Goal: Task Accomplishment & Management: Manage account settings

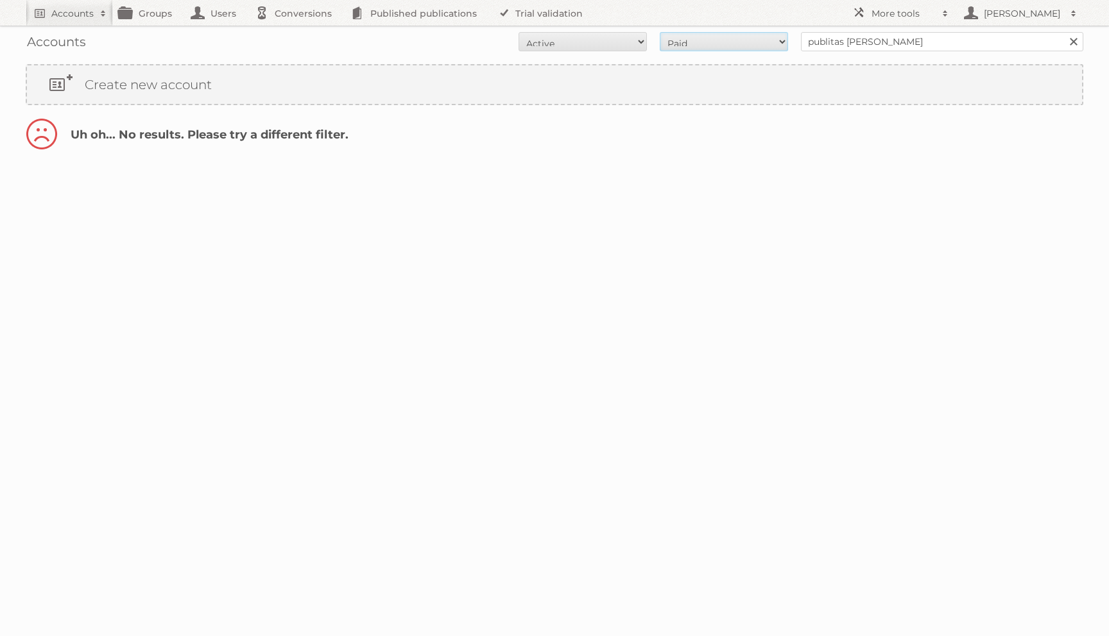
click at [763, 38] on select "All Paid Trials Self service" at bounding box center [724, 41] width 128 height 19
select select "trials"
click at [660, 32] on select "All Paid Trials Self service" at bounding box center [724, 41] width 128 height 19
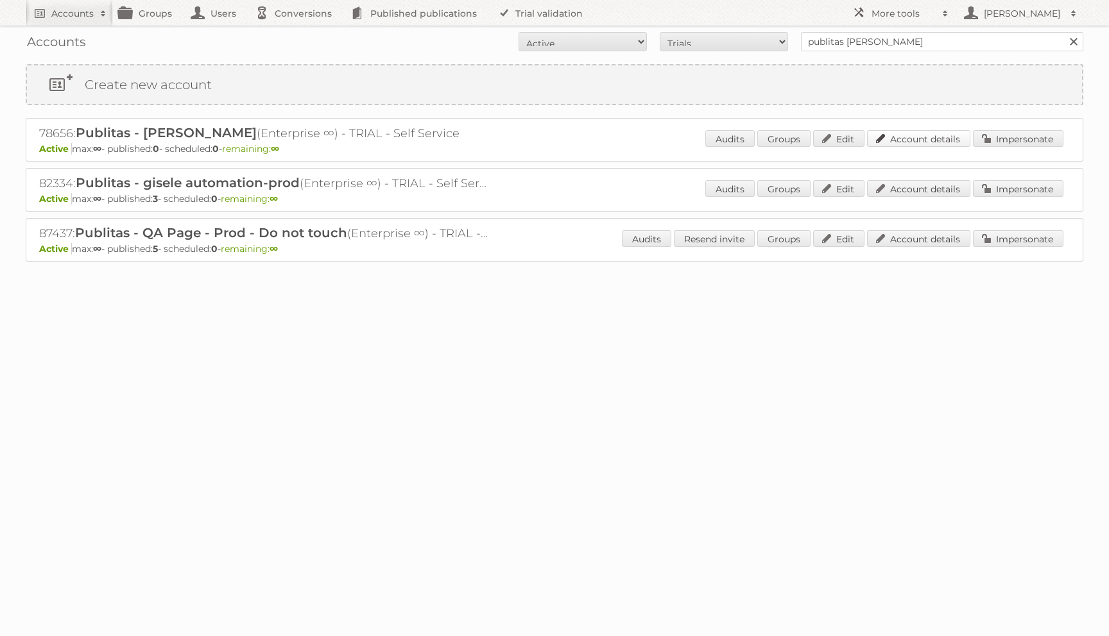
click at [910, 136] on link "Account details" at bounding box center [918, 138] width 103 height 17
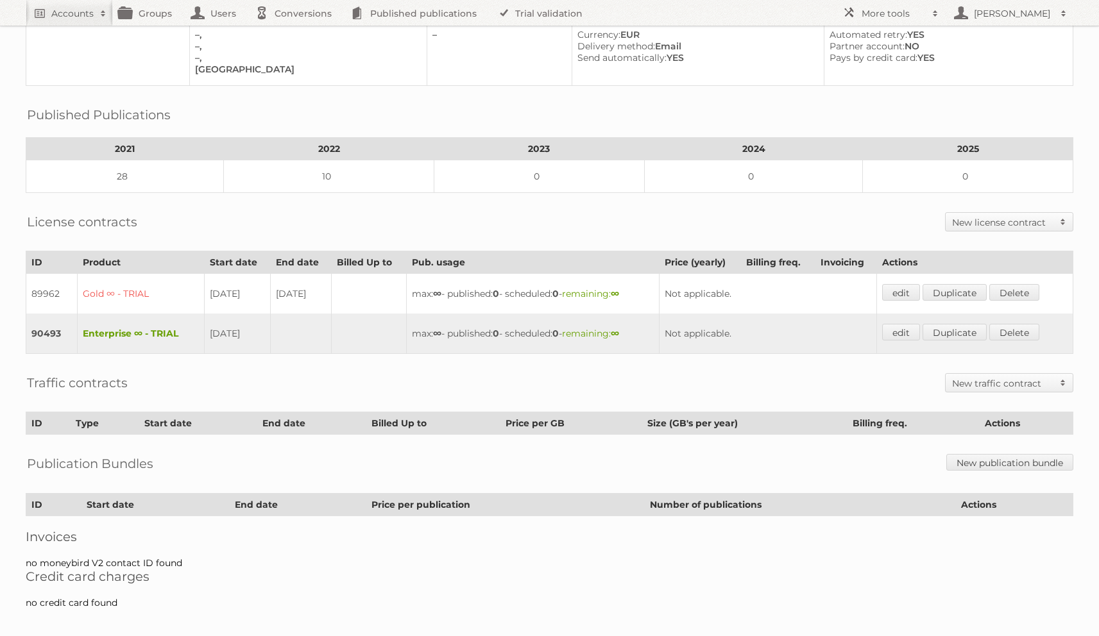
scroll to position [122, 0]
click at [896, 323] on link "edit" at bounding box center [901, 330] width 38 height 17
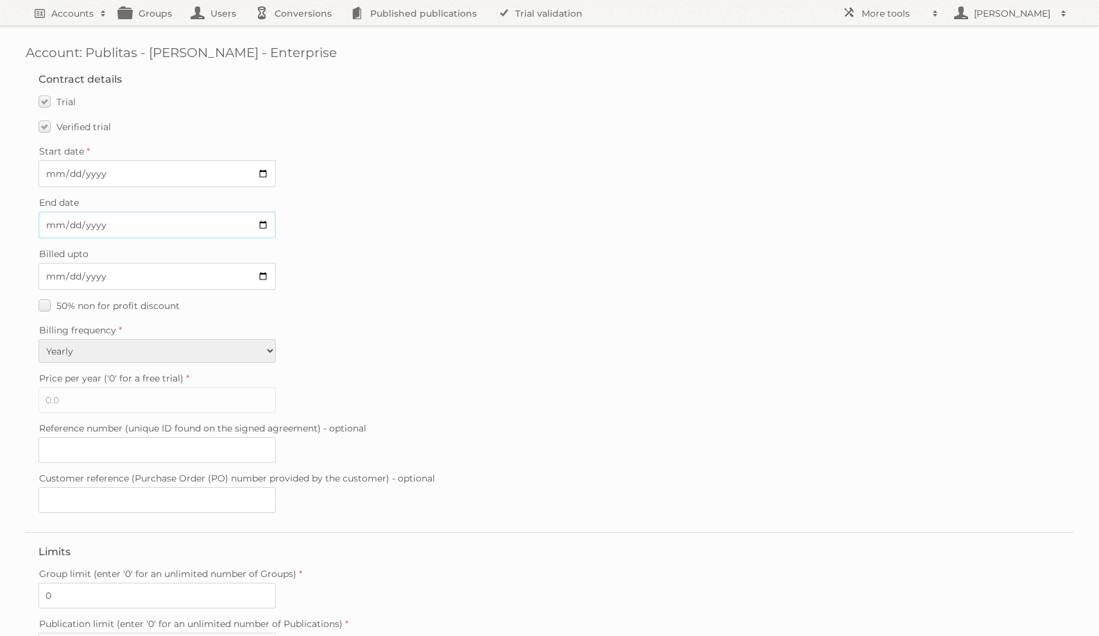
click at [58, 223] on input "End date" at bounding box center [156, 225] width 237 height 27
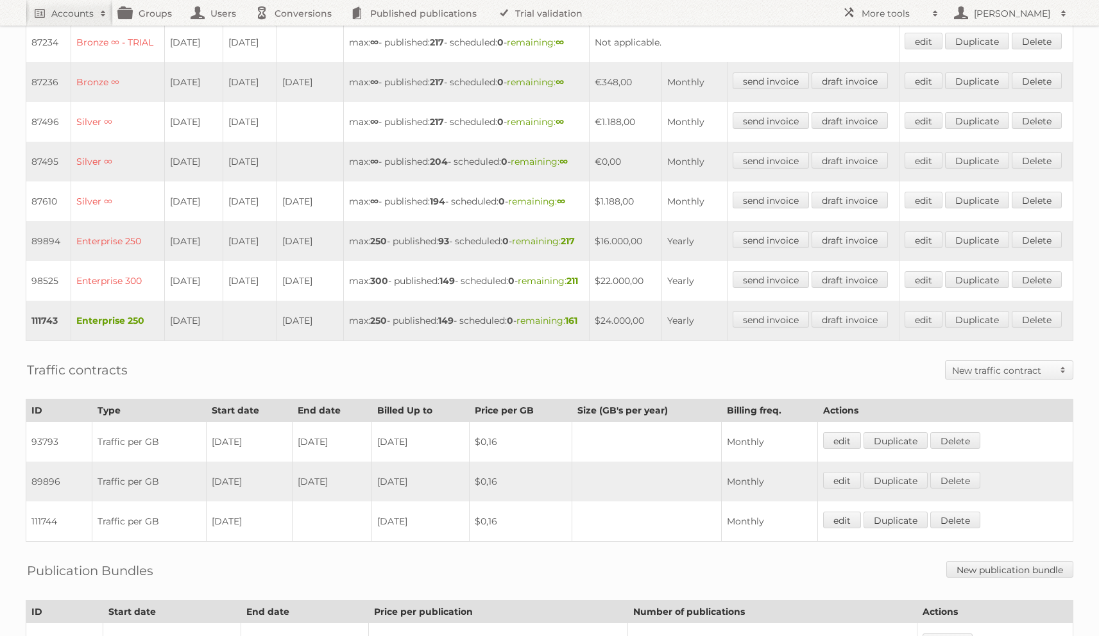
scroll to position [440, 0]
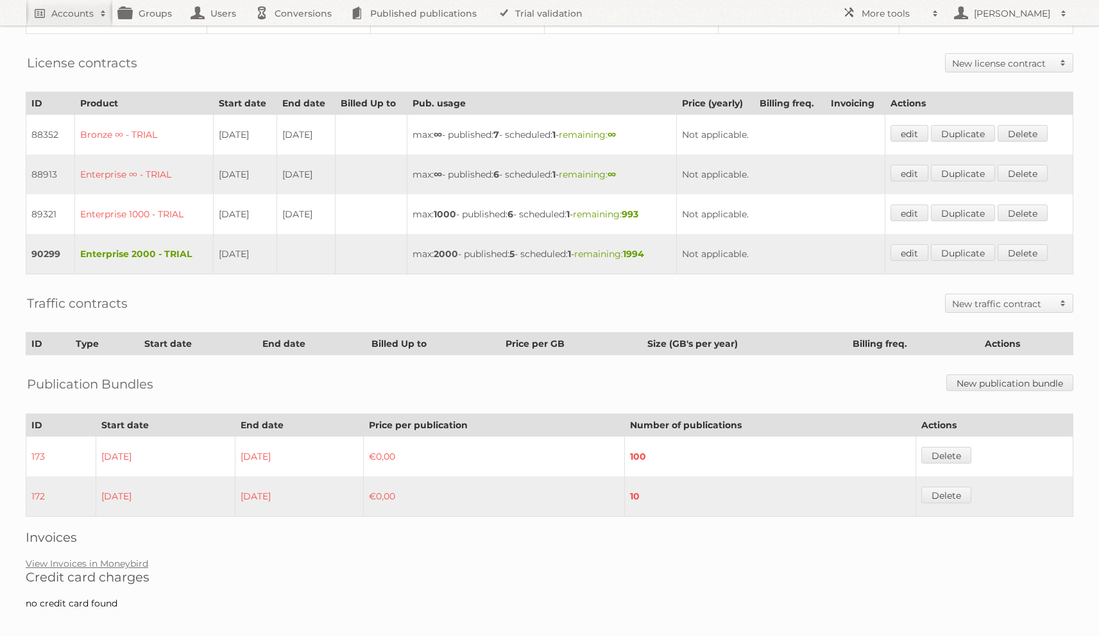
scroll to position [317, 0]
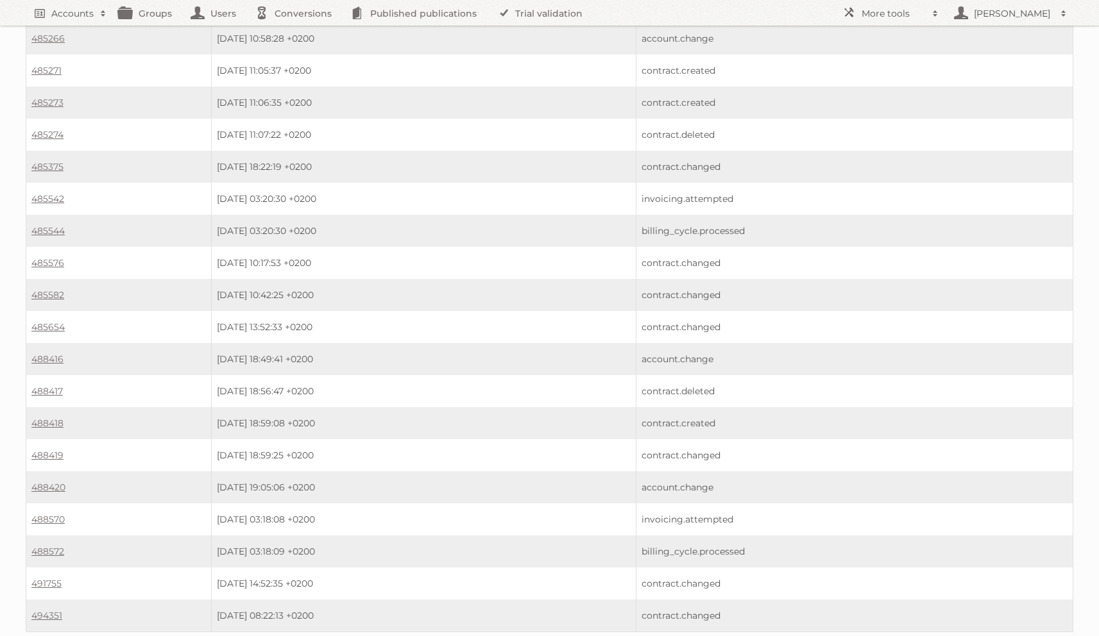
scroll to position [1020, 0]
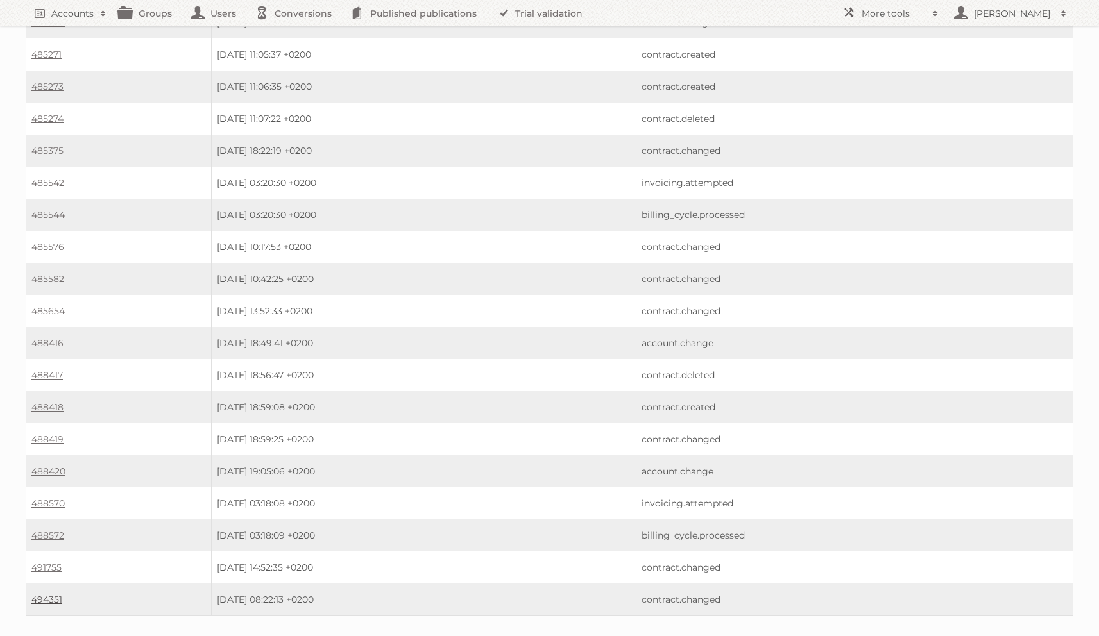
click at [43, 594] on link "494351" at bounding box center [46, 600] width 31 height 12
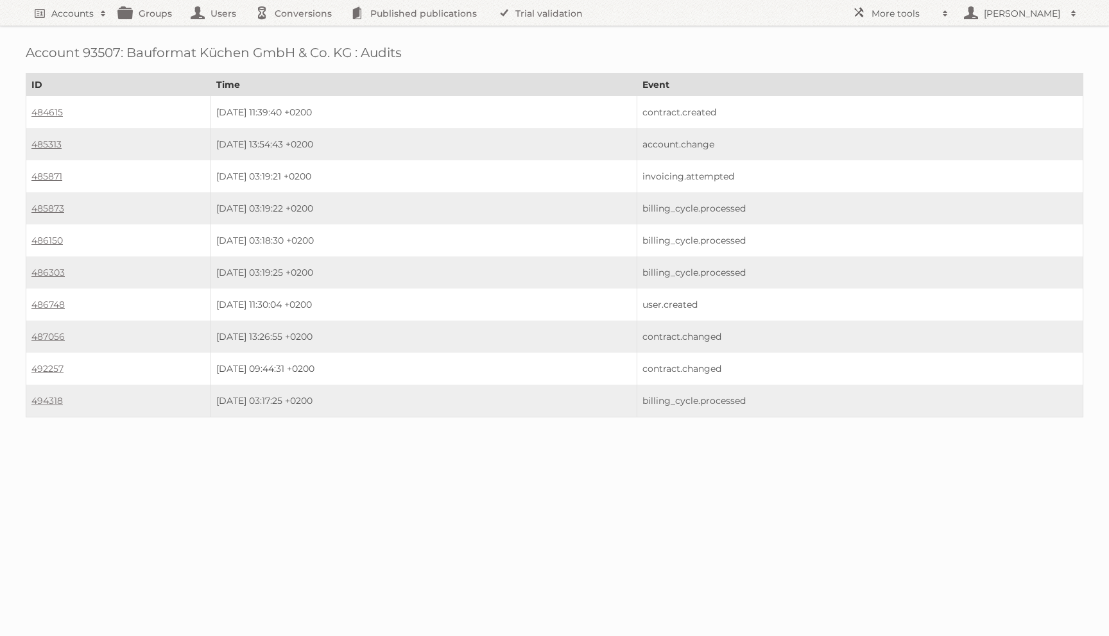
click at [51, 372] on td "492257" at bounding box center [118, 369] width 185 height 32
click at [51, 364] on link "492257" at bounding box center [47, 369] width 32 height 12
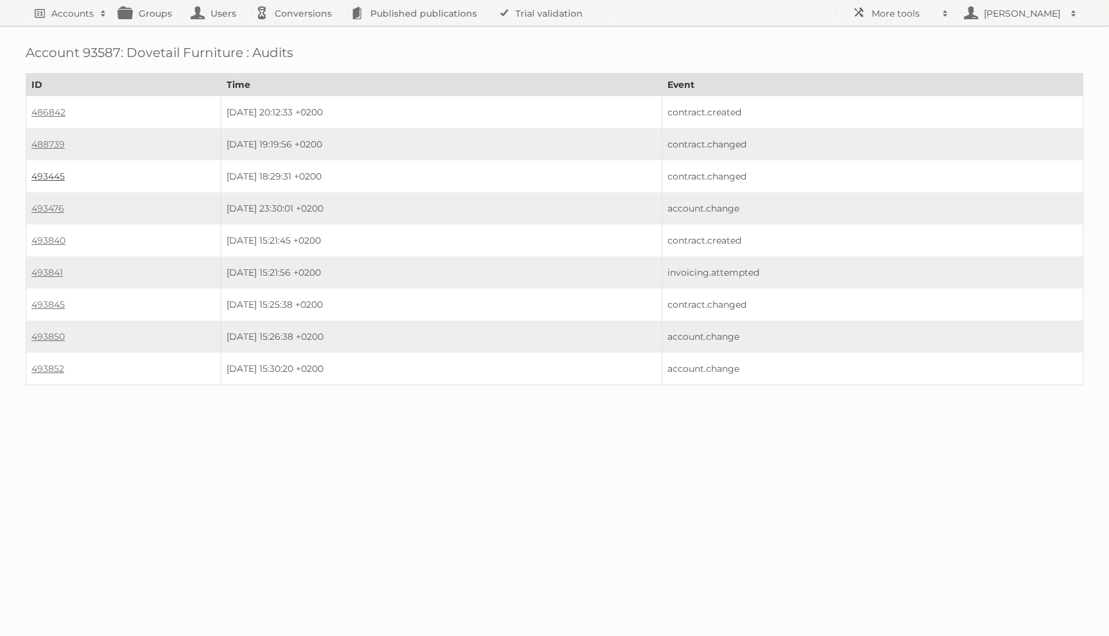
click at [55, 176] on link "493445" at bounding box center [47, 177] width 33 height 12
click at [49, 305] on td "493845" at bounding box center [123, 305] width 195 height 32
click at [50, 299] on link "493845" at bounding box center [47, 305] width 33 height 12
click at [58, 334] on link "493850" at bounding box center [47, 337] width 33 height 12
click at [52, 366] on link "493852" at bounding box center [47, 369] width 33 height 12
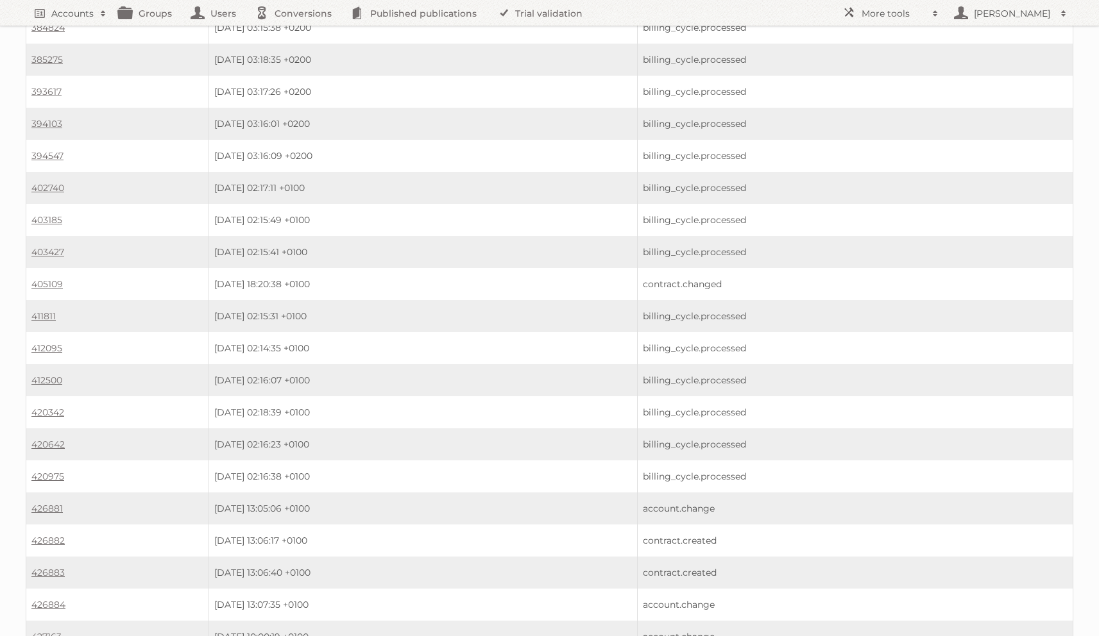
scroll to position [2718, 0]
click at [49, 629] on link "493084" at bounding box center [48, 635] width 34 height 12
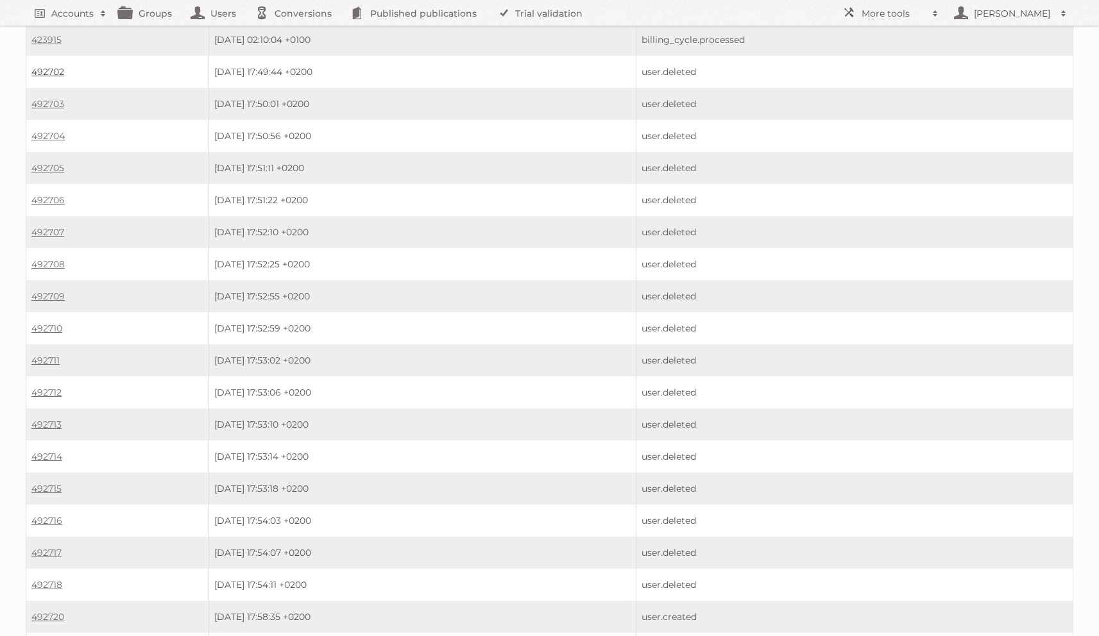
scroll to position [1995, 0]
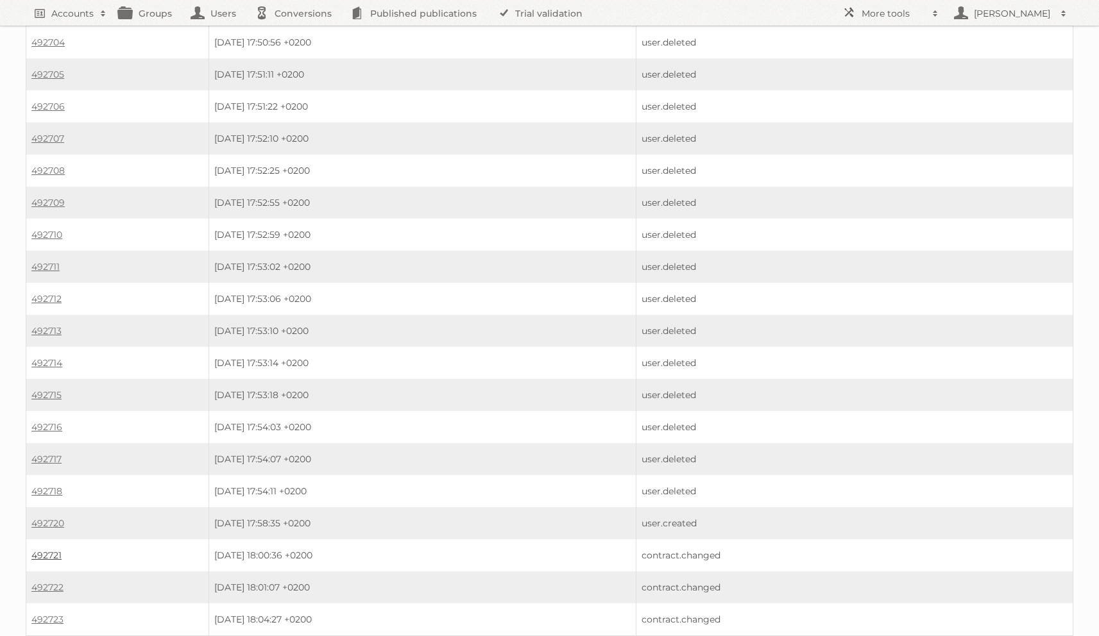
click at [52, 550] on link "492721" at bounding box center [46, 556] width 30 height 12
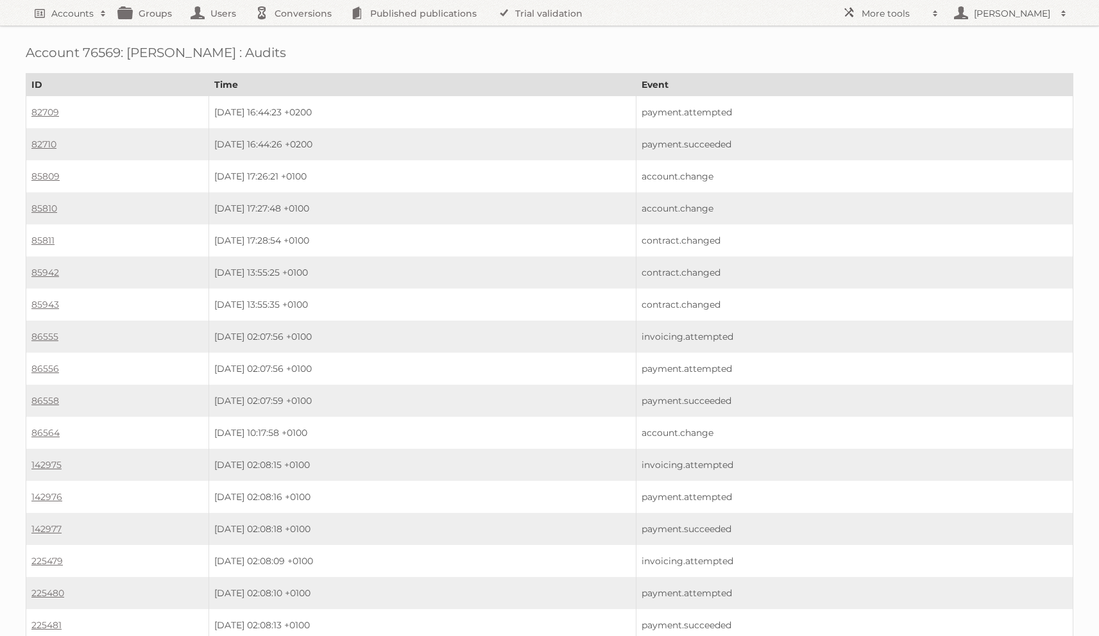
scroll to position [1995, 0]
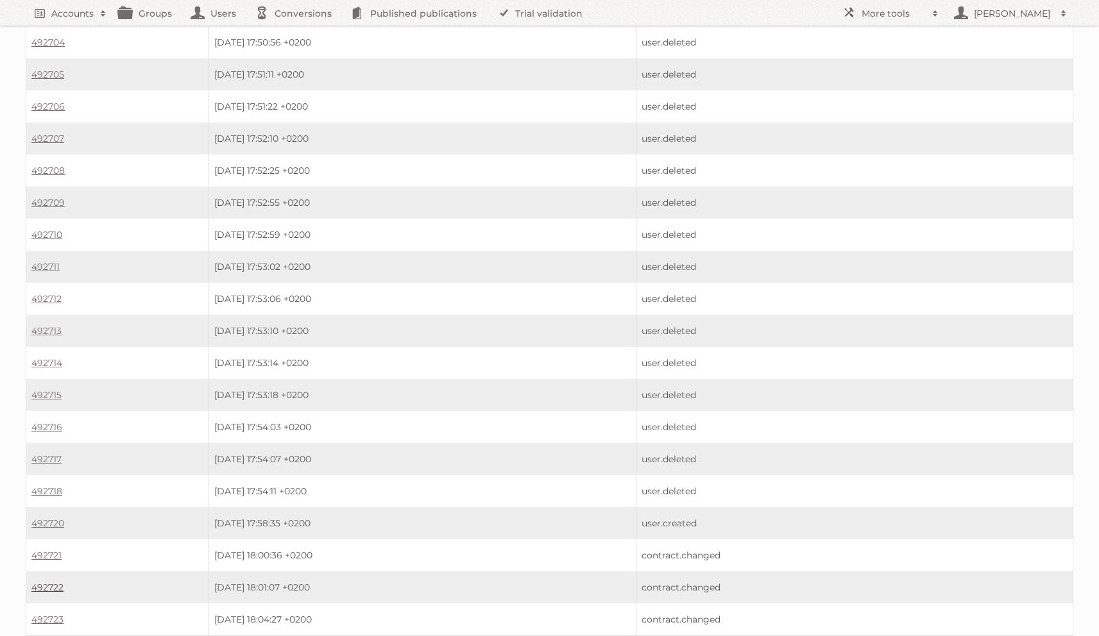
click at [57, 582] on link "492722" at bounding box center [47, 588] width 32 height 12
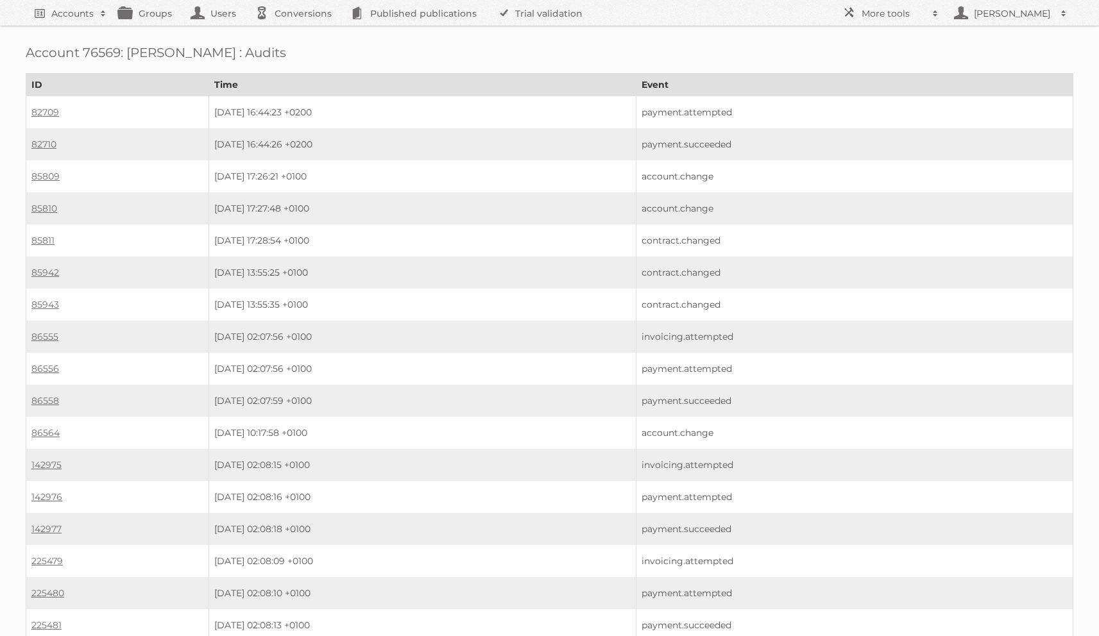
scroll to position [1995, 0]
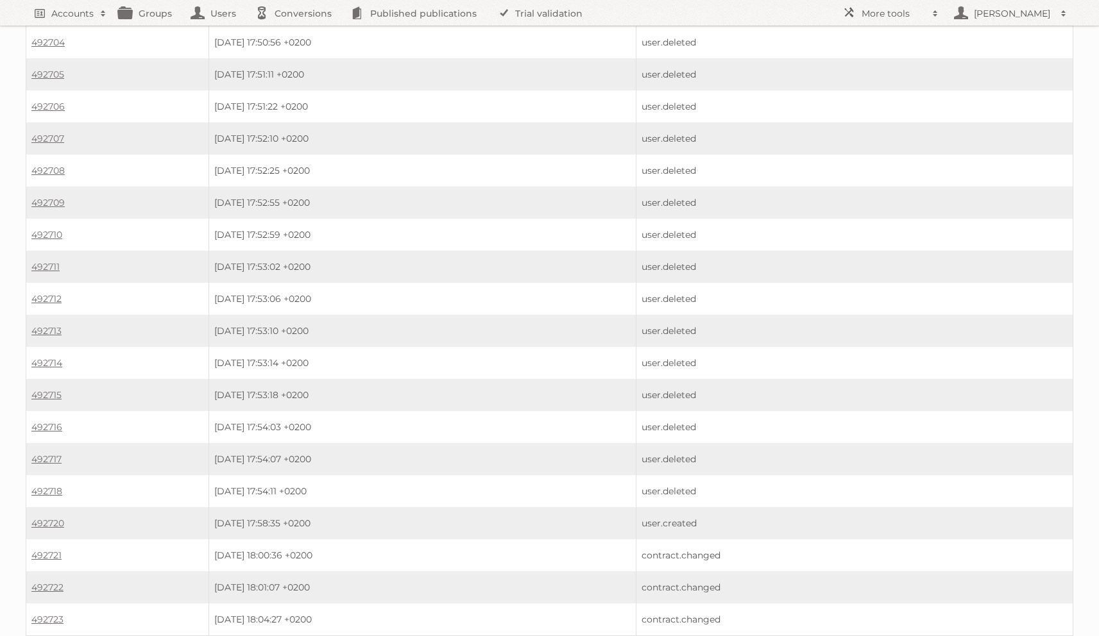
click at [55, 604] on td "492723" at bounding box center [117, 620] width 183 height 33
click at [55, 614] on link "492723" at bounding box center [47, 620] width 32 height 12
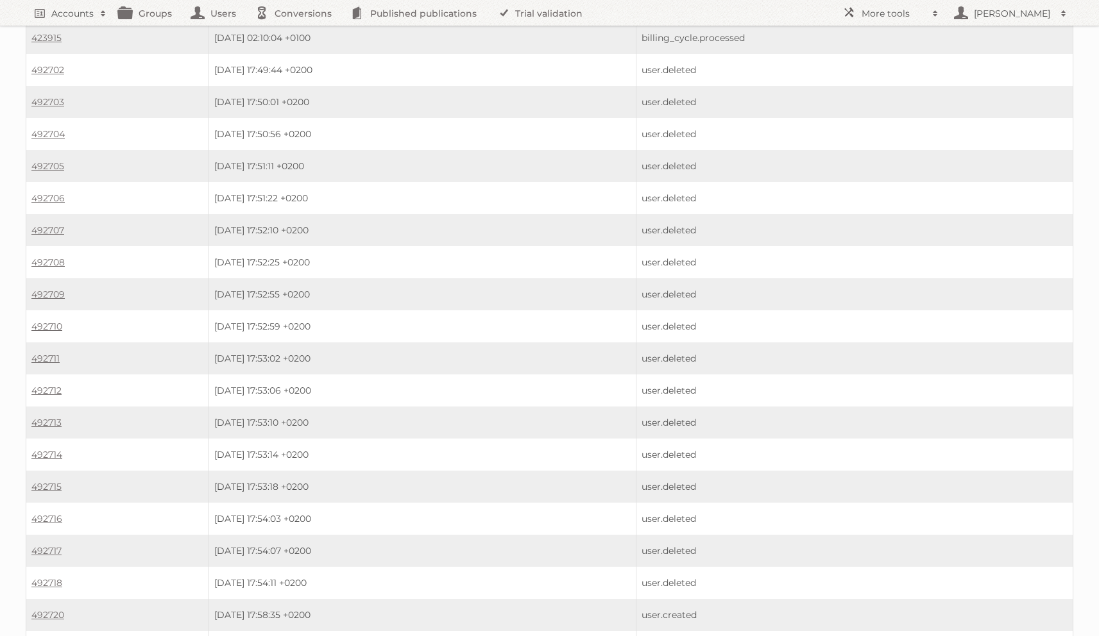
scroll to position [1995, 0]
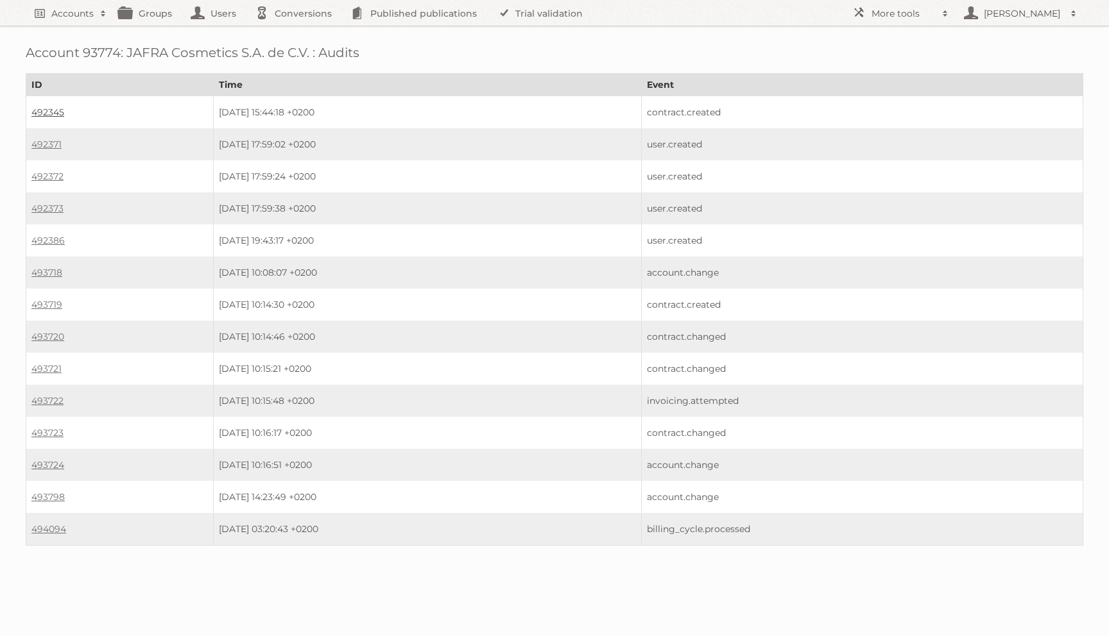
click at [60, 108] on link "492345" at bounding box center [47, 112] width 33 height 12
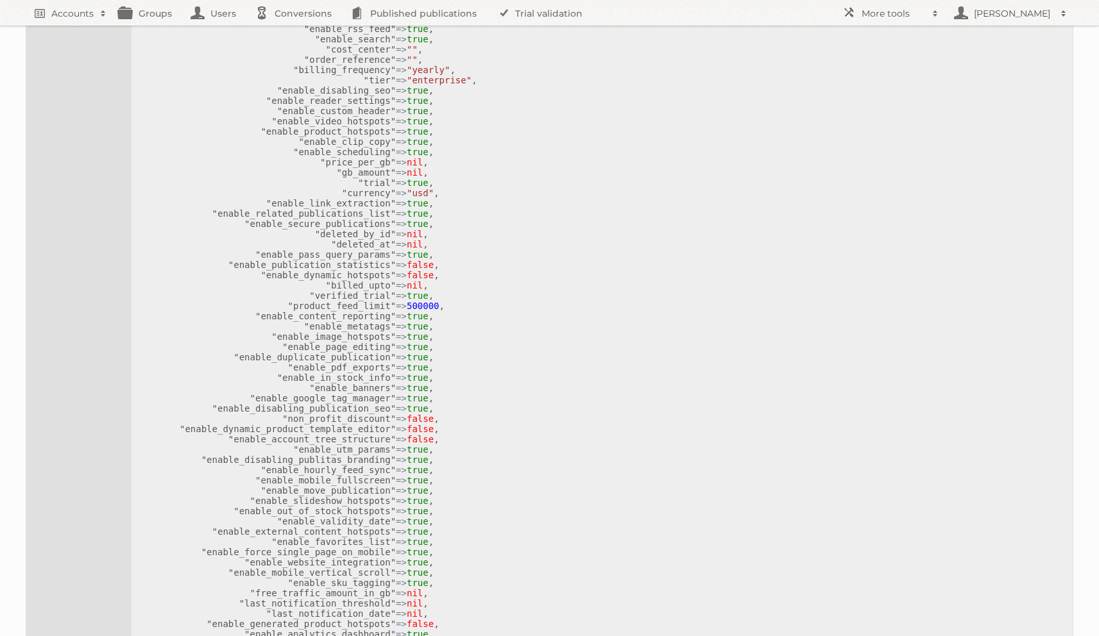
scroll to position [357, 0]
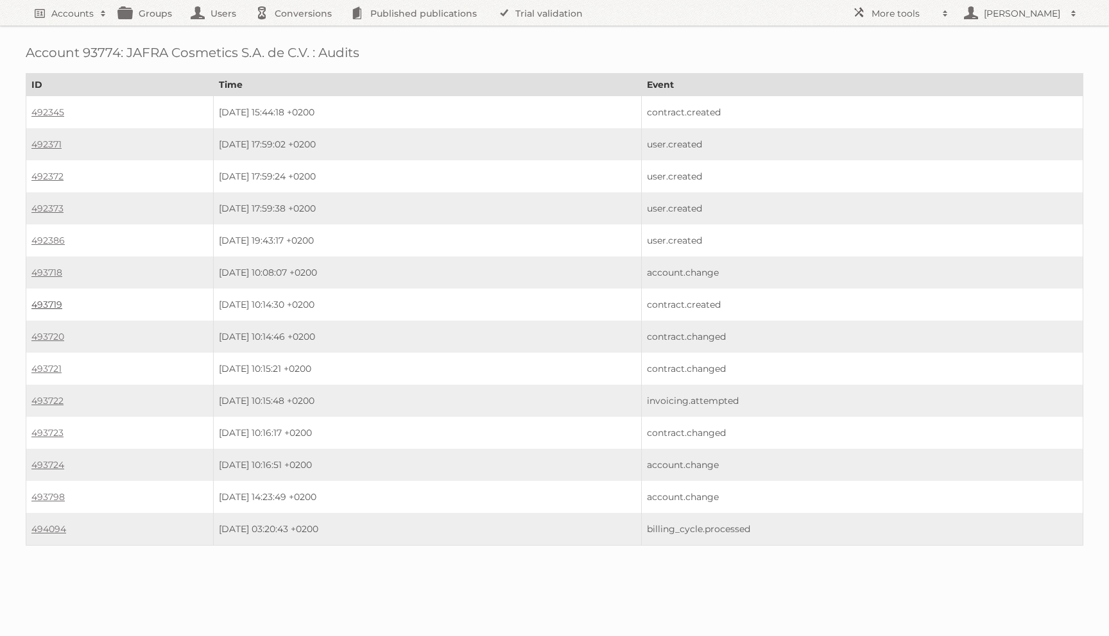
click at [51, 299] on link "493719" at bounding box center [46, 305] width 31 height 12
click at [49, 323] on td "493720" at bounding box center [119, 337] width 187 height 32
click at [49, 331] on link "493720" at bounding box center [47, 337] width 33 height 12
click at [52, 366] on link "493721" at bounding box center [46, 369] width 30 height 12
click at [53, 418] on td "493723" at bounding box center [119, 433] width 187 height 32
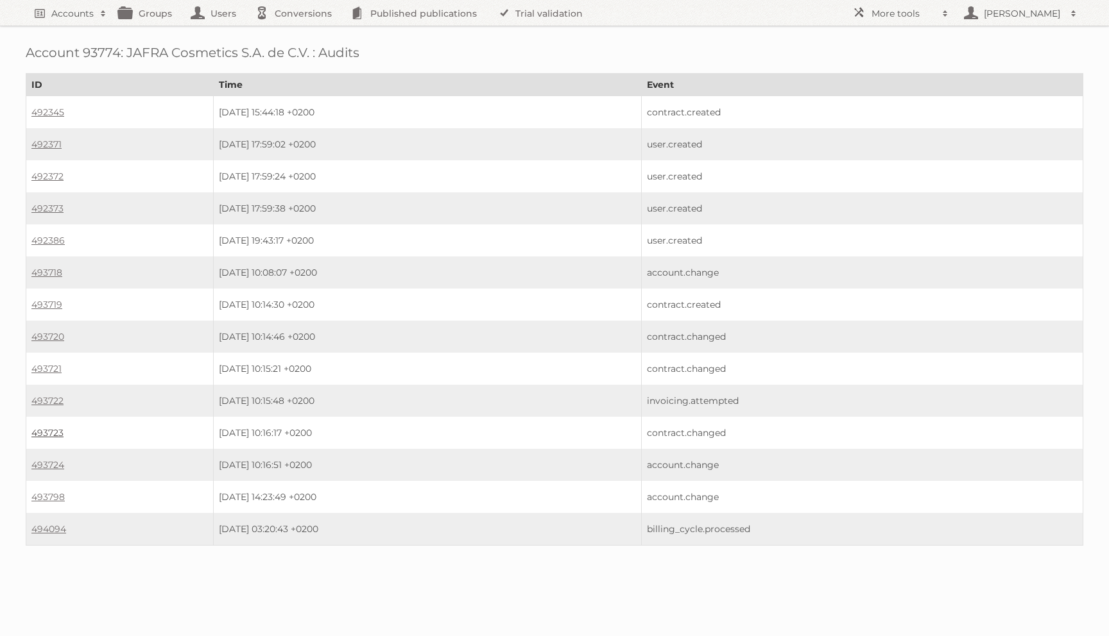
click at [53, 427] on link "493723" at bounding box center [47, 433] width 32 height 12
click at [51, 459] on link "493724" at bounding box center [47, 465] width 33 height 12
click at [55, 495] on td "493798" at bounding box center [119, 497] width 187 height 32
click at [54, 482] on td "493798" at bounding box center [119, 497] width 187 height 32
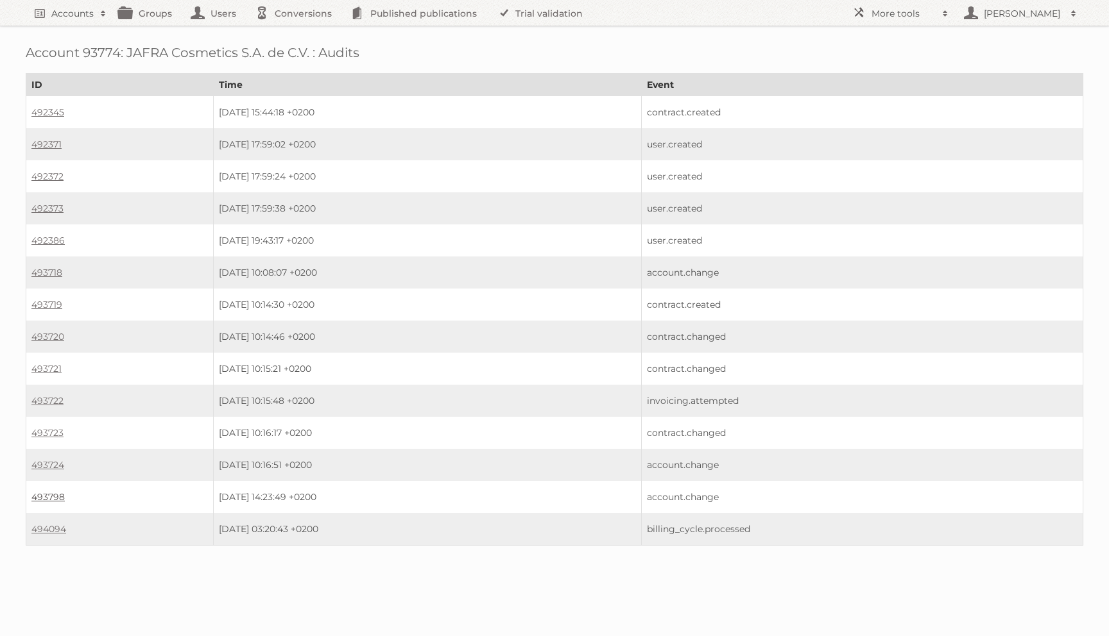
click at [54, 491] on link "493798" at bounding box center [47, 497] width 33 height 12
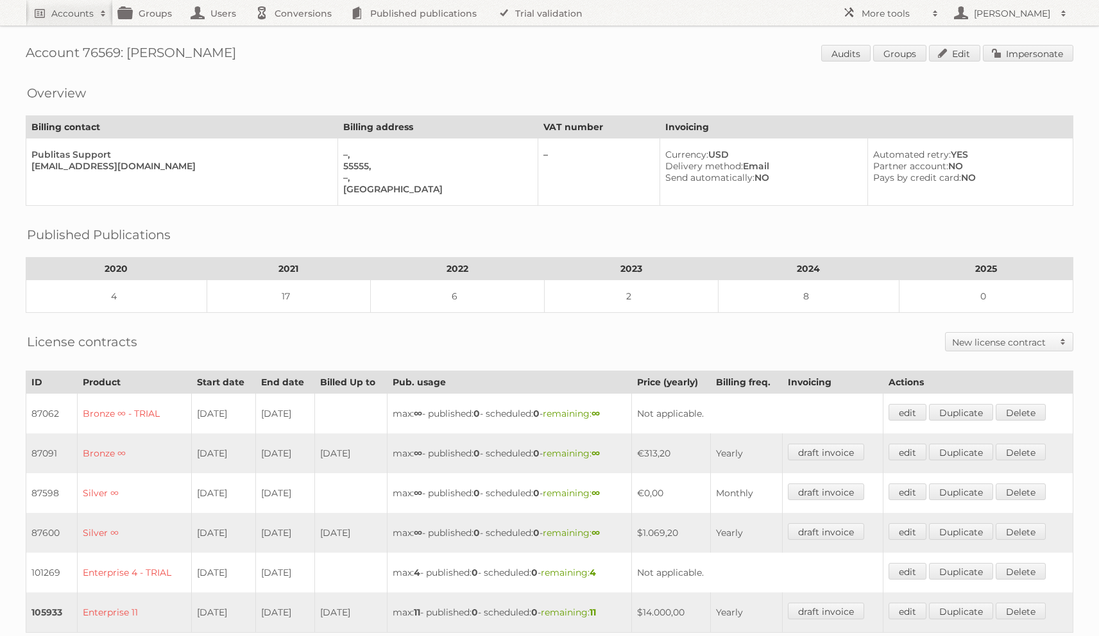
click at [835, 42] on div "Account 76569: [PERSON_NAME] Audits Groups Edit Impersonate Overview Billing co…" at bounding box center [549, 470] width 1099 height 941
click at [835, 46] on link "Audits" at bounding box center [845, 53] width 49 height 17
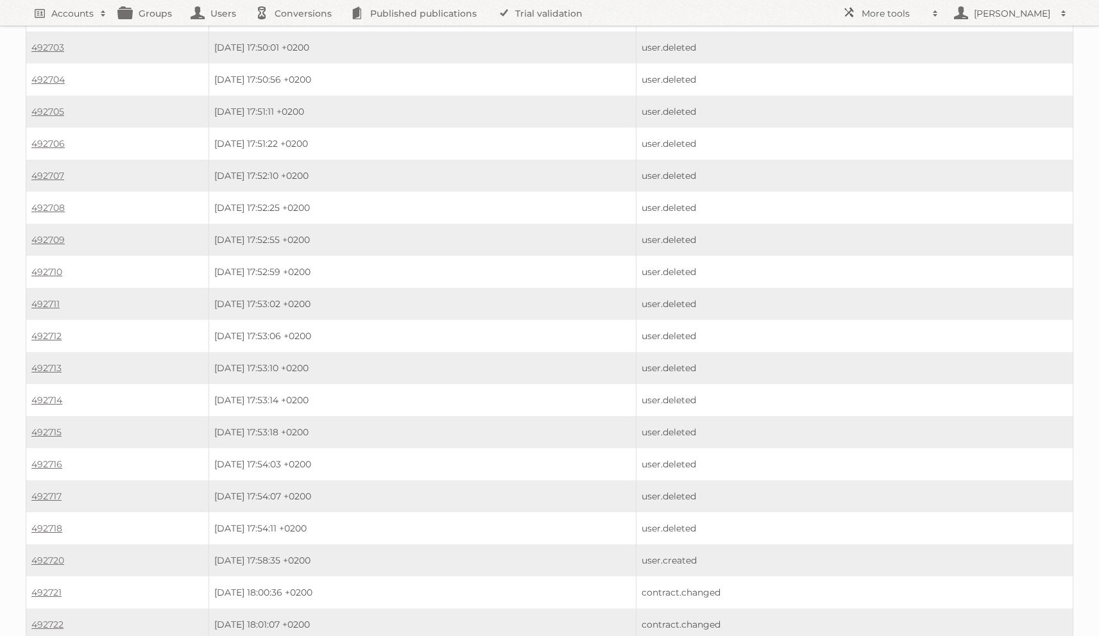
scroll to position [1995, 0]
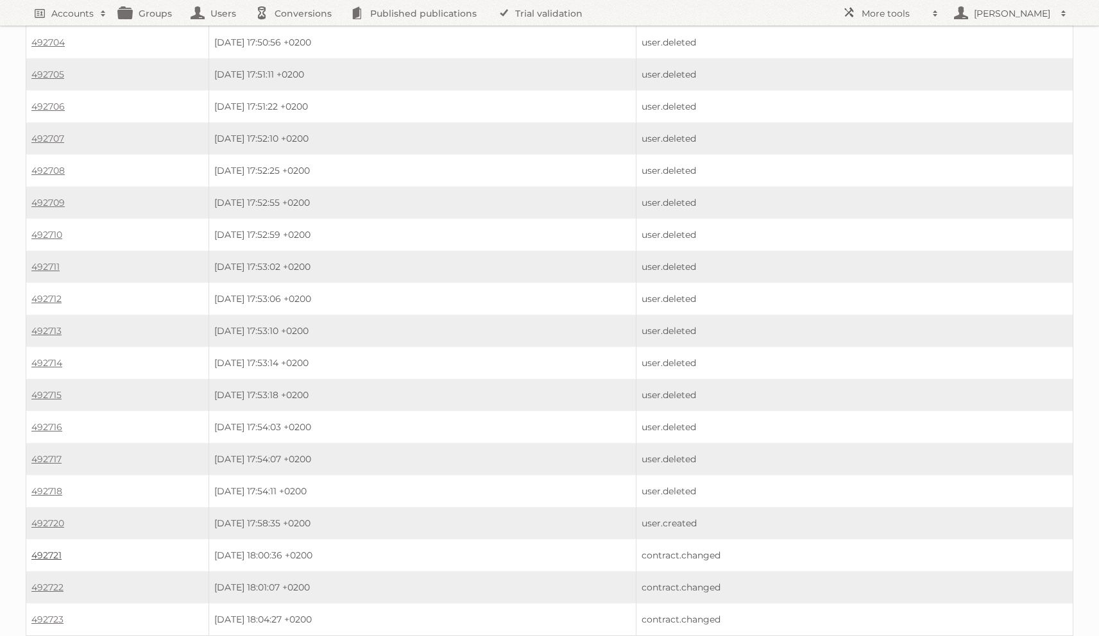
click at [57, 550] on link "492721" at bounding box center [46, 556] width 30 height 12
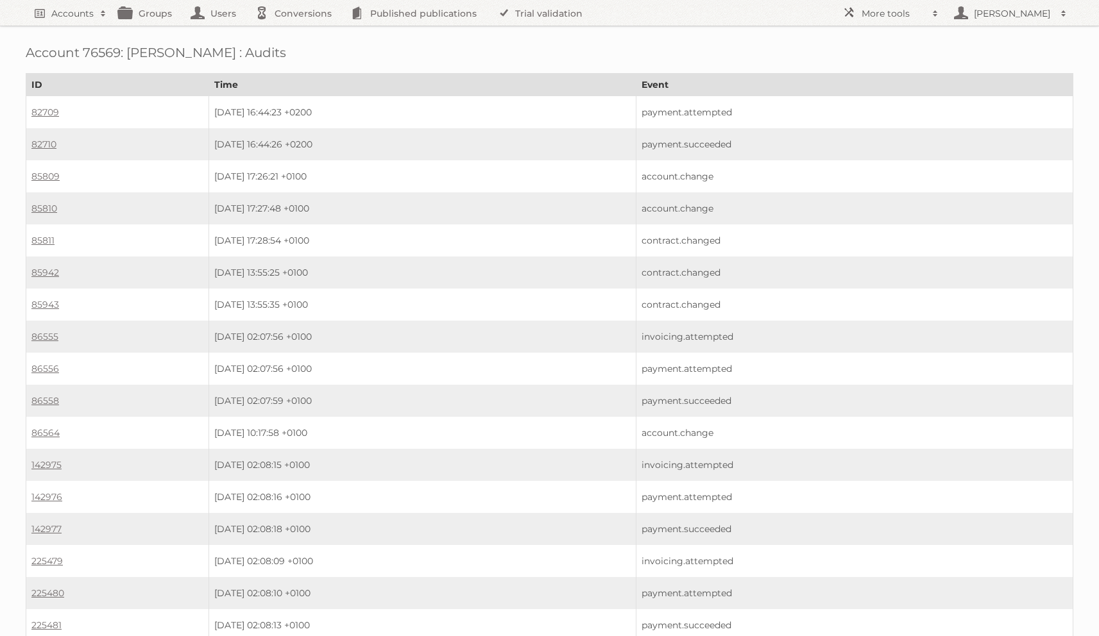
scroll to position [1995, 0]
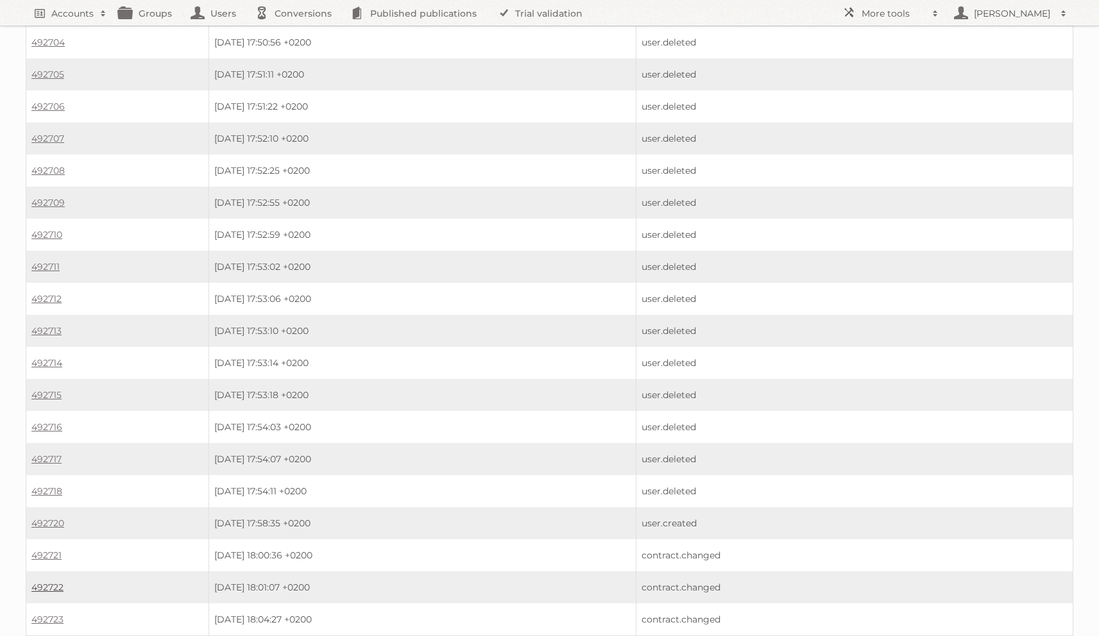
click at [50, 582] on link "492722" at bounding box center [47, 588] width 32 height 12
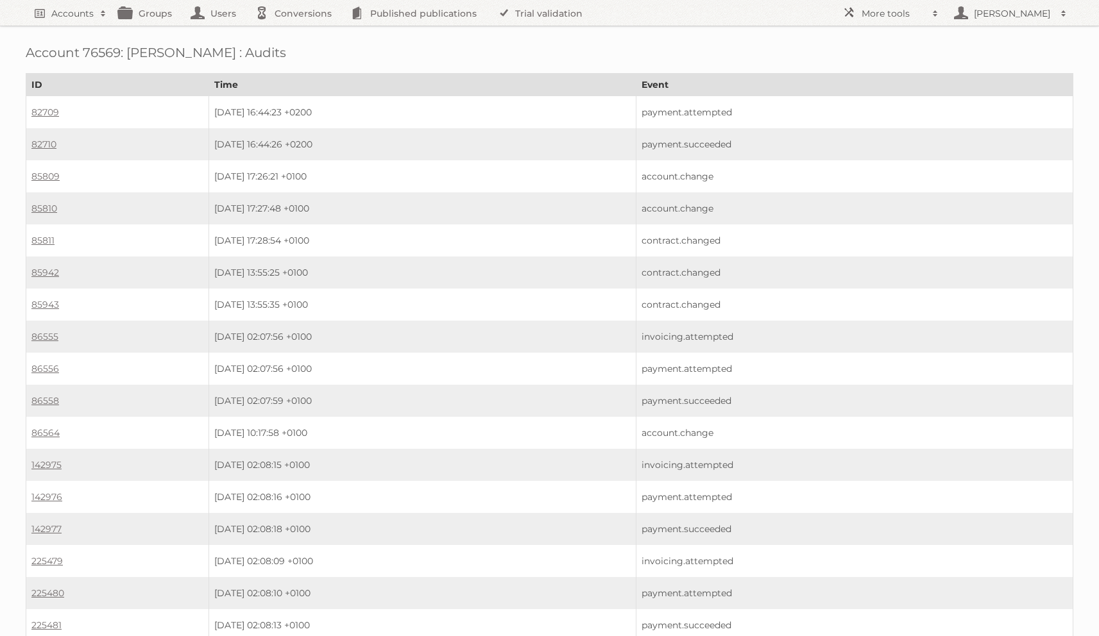
scroll to position [1995, 0]
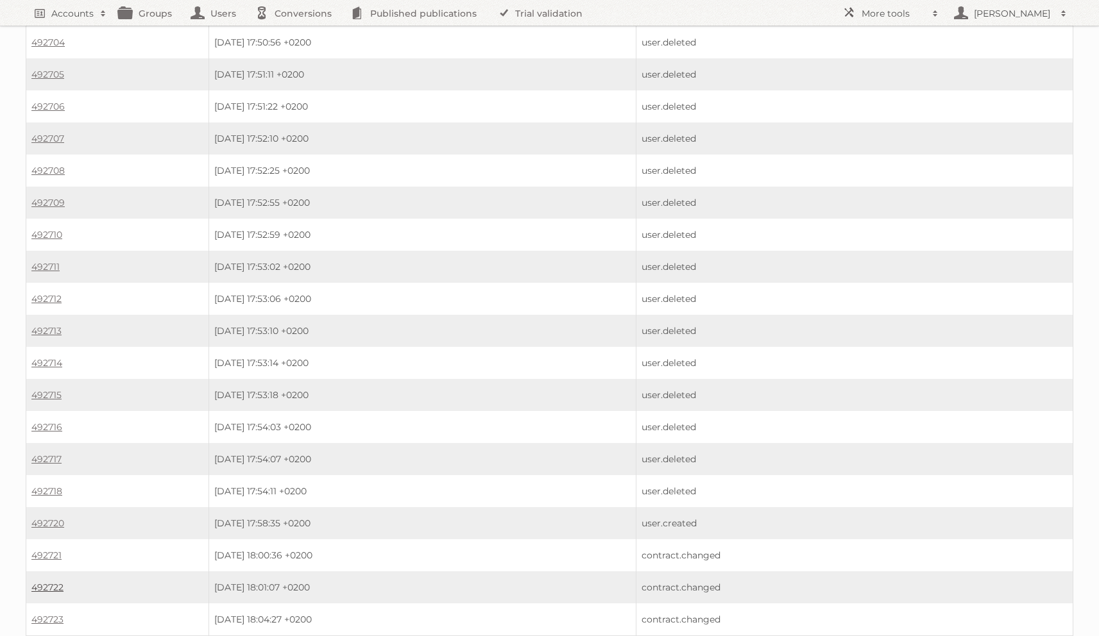
click at [53, 582] on link "492722" at bounding box center [47, 588] width 32 height 12
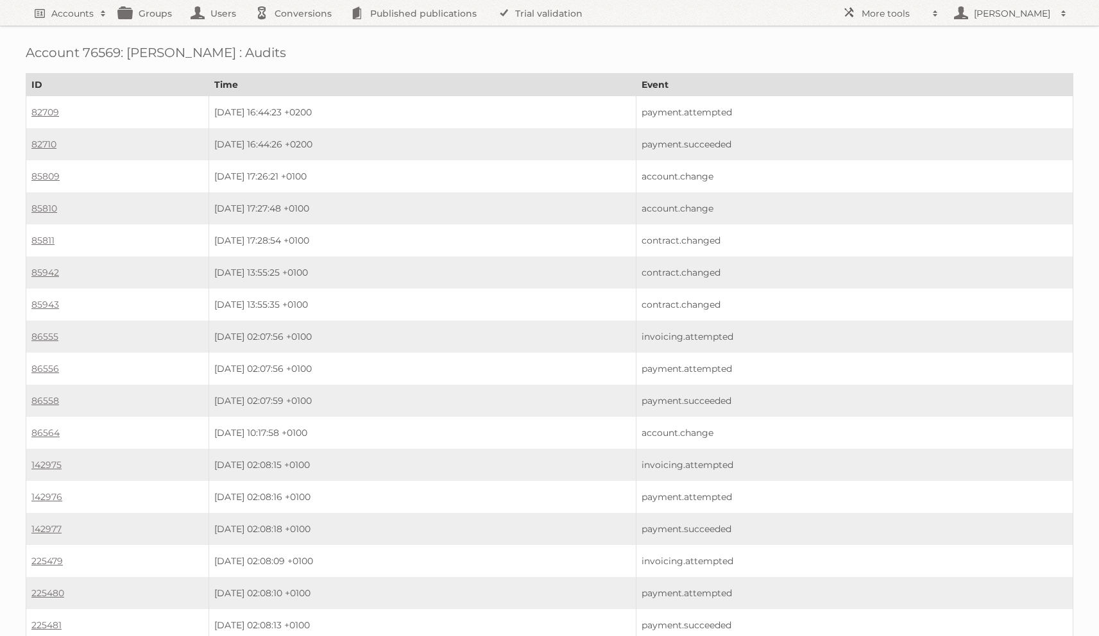
scroll to position [1995, 0]
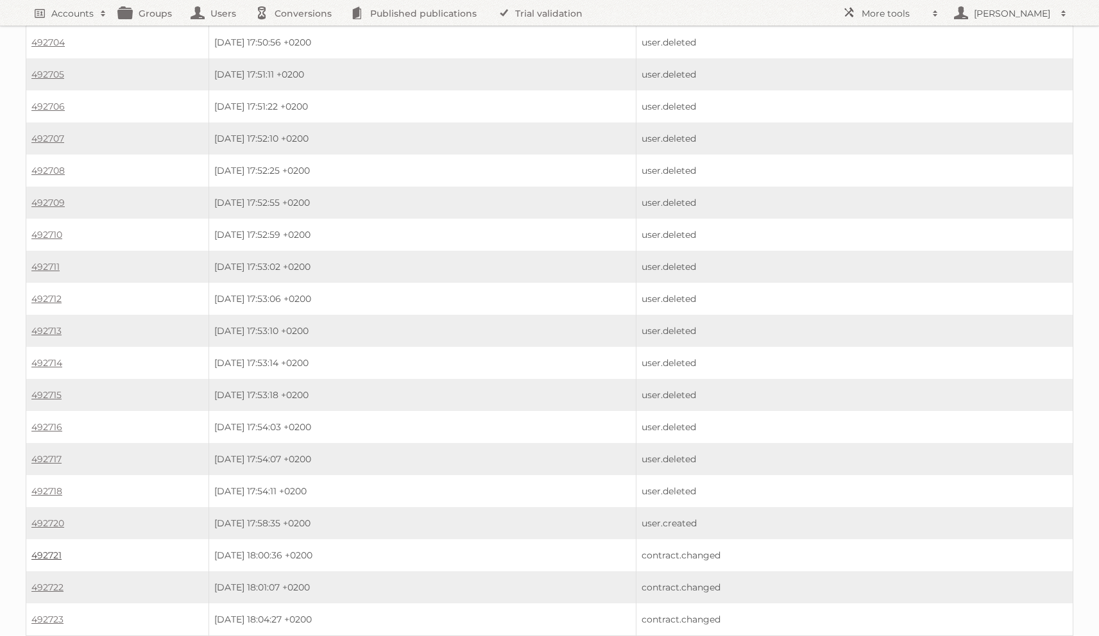
click at [55, 550] on link "492721" at bounding box center [46, 556] width 30 height 12
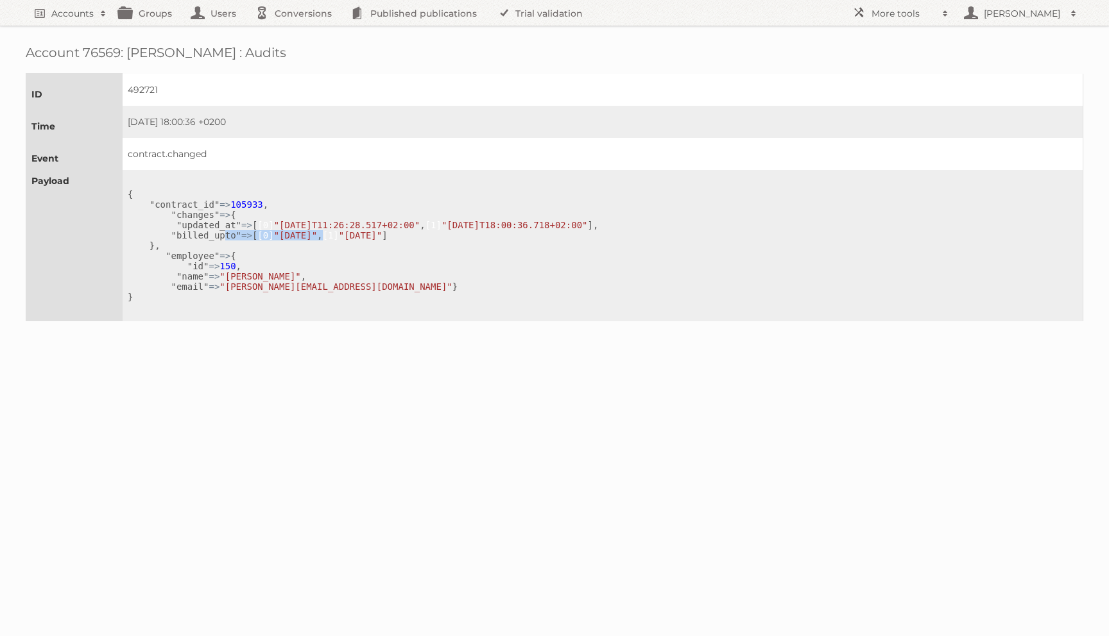
drag, startPoint x: 355, startPoint y: 282, endPoint x: 235, endPoint y: 262, distance: 121.5
click at [235, 262] on pre "{ "contract_id" => 105933 , "changes" => { "updated_at" => [ [0] "2024-10-02T11…" at bounding box center [600, 245] width 944 height 113
drag, startPoint x: 345, startPoint y: 291, endPoint x: 226, endPoint y: 271, distance: 121.1
click at [226, 271] on pre "{ "contract_id" => 105933 , "changes" => { "updated_at" => [ [0] "2024-10-02T11…" at bounding box center [600, 245] width 944 height 113
copy pre ""billed_upto" => [ [0] "2025-02-11" , [1] "2025-09-12""
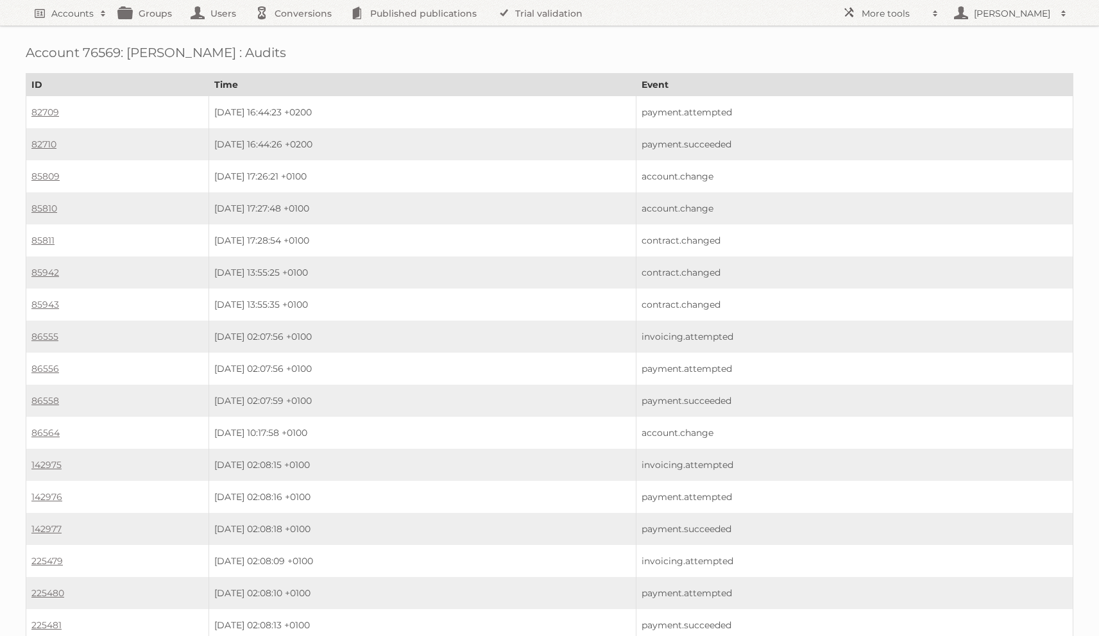
scroll to position [1995, 0]
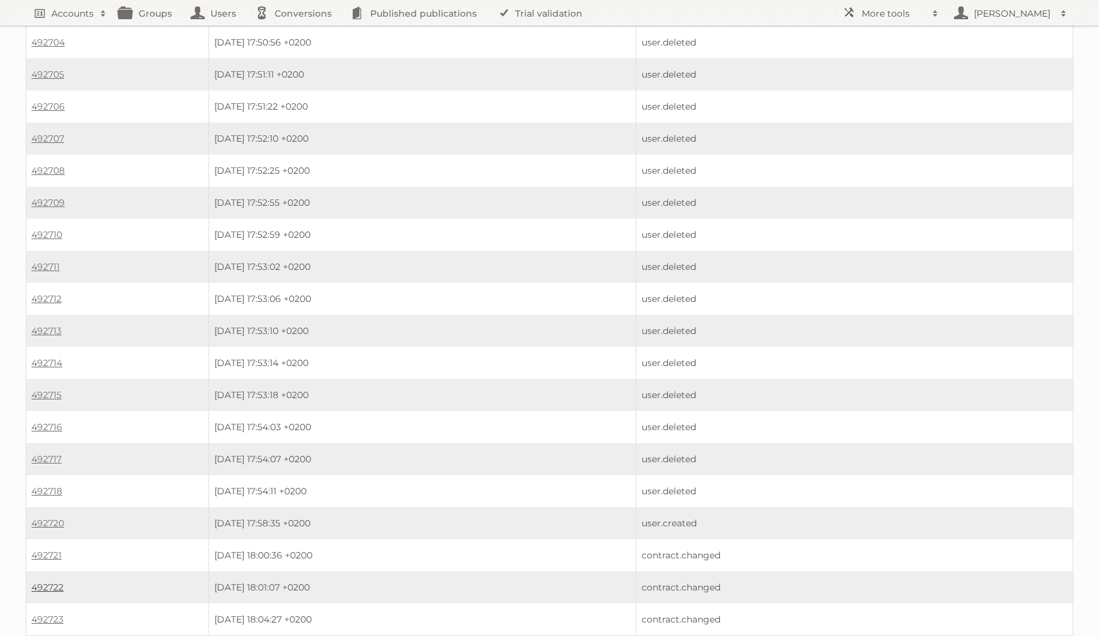
click at [54, 582] on link "492722" at bounding box center [47, 588] width 32 height 12
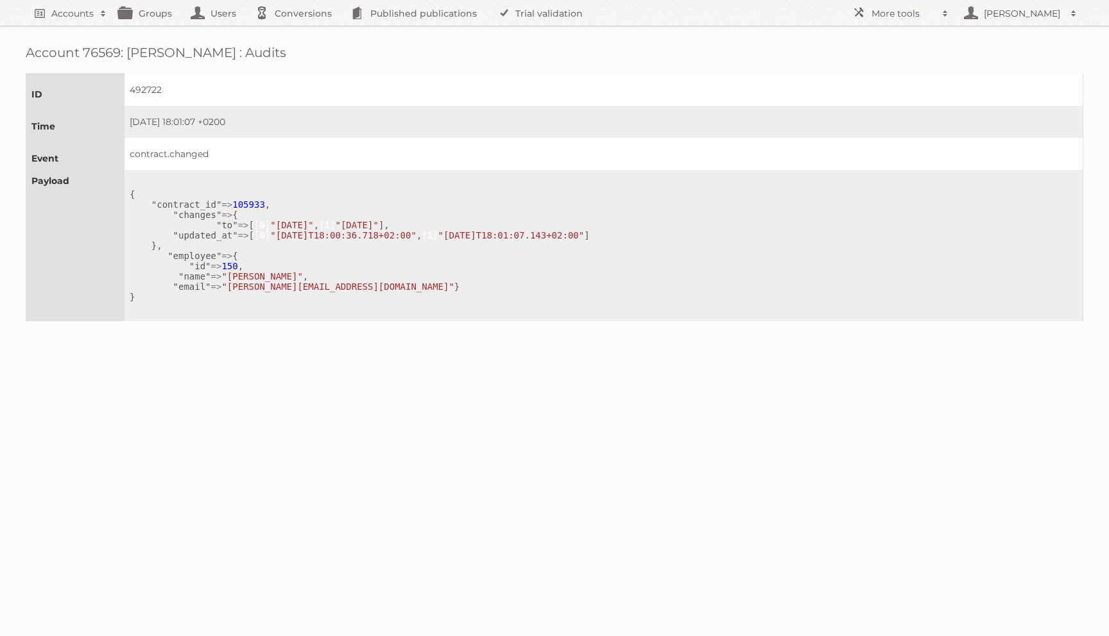
drag, startPoint x: 350, startPoint y: 243, endPoint x: 235, endPoint y: 225, distance: 116.9
click at [235, 225] on pre "{ "contract_id" => 105933 , "changes" => { "to" => [ [0] "[DATE]" , [1] "[DATE]…" at bounding box center [601, 245] width 942 height 113
copy pre ""to" => [ [0] "[DATE]" , [1] "[DATE]""
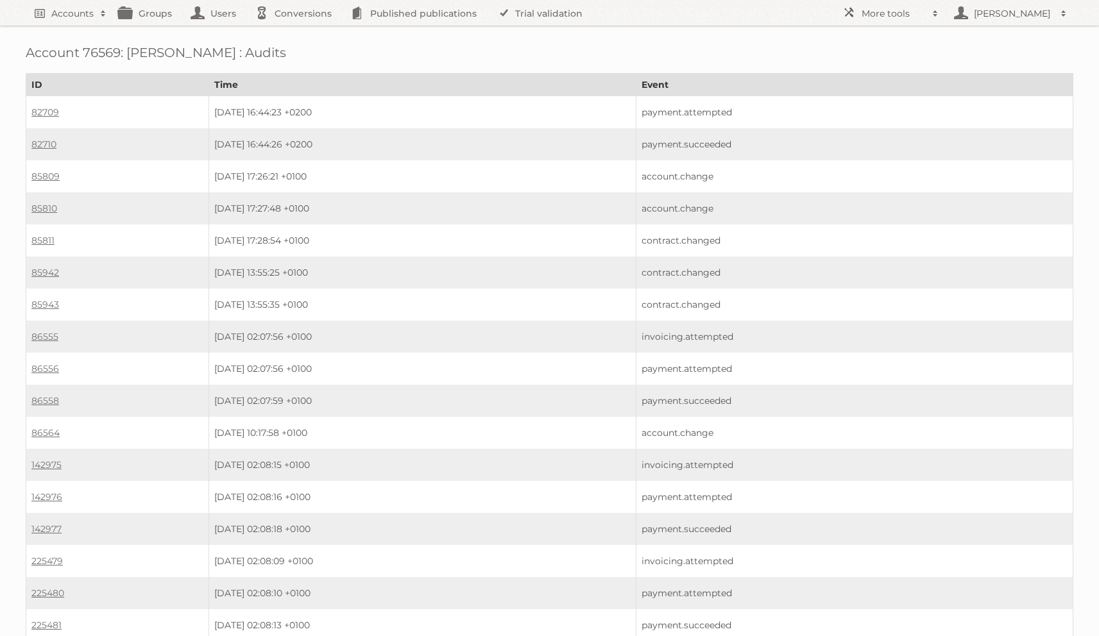
scroll to position [1995, 0]
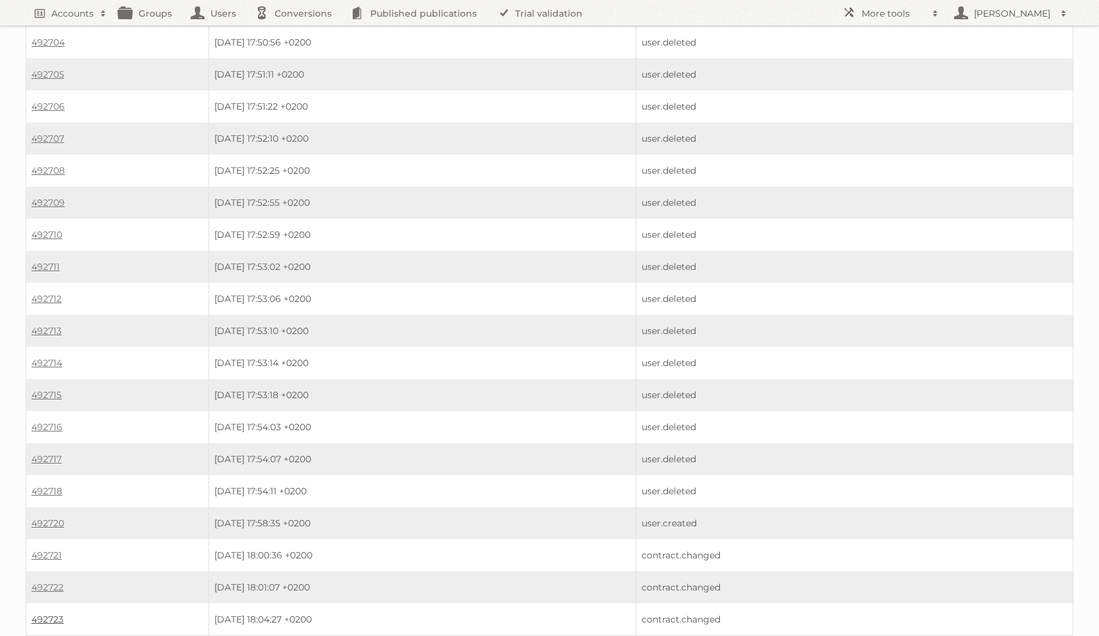
click at [53, 614] on link "492723" at bounding box center [47, 620] width 32 height 12
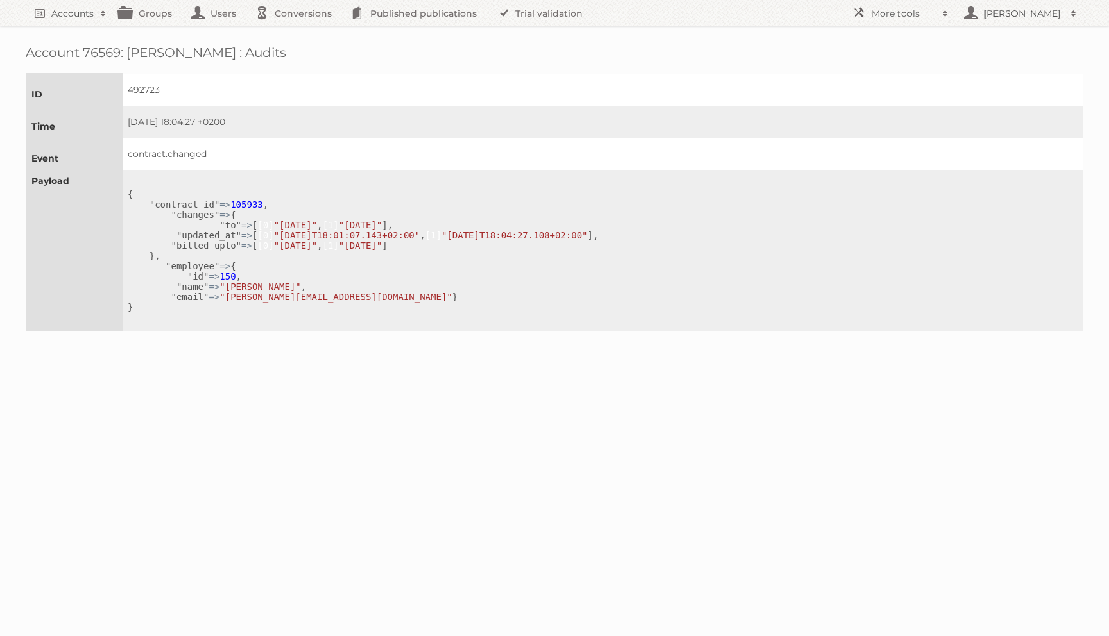
drag, startPoint x: 350, startPoint y: 331, endPoint x: 230, endPoint y: 214, distance: 167.0
click at [230, 214] on pre "{ "contract_id" => 105933 , "changes" => { "to" => [ [0] "2025-09-12" , [1] "20…" at bounding box center [600, 250] width 944 height 123
copy pre ""changes" => { "to" => [ [0] "2025-09-12" , [1] "2025-02-11" ], "updated_at" =>…"
click at [296, 220] on pre "{ "contract_id" => 105933 , "changes" => { "to" => [ [0] "2025-09-12" , [1] "20…" at bounding box center [600, 250] width 944 height 123
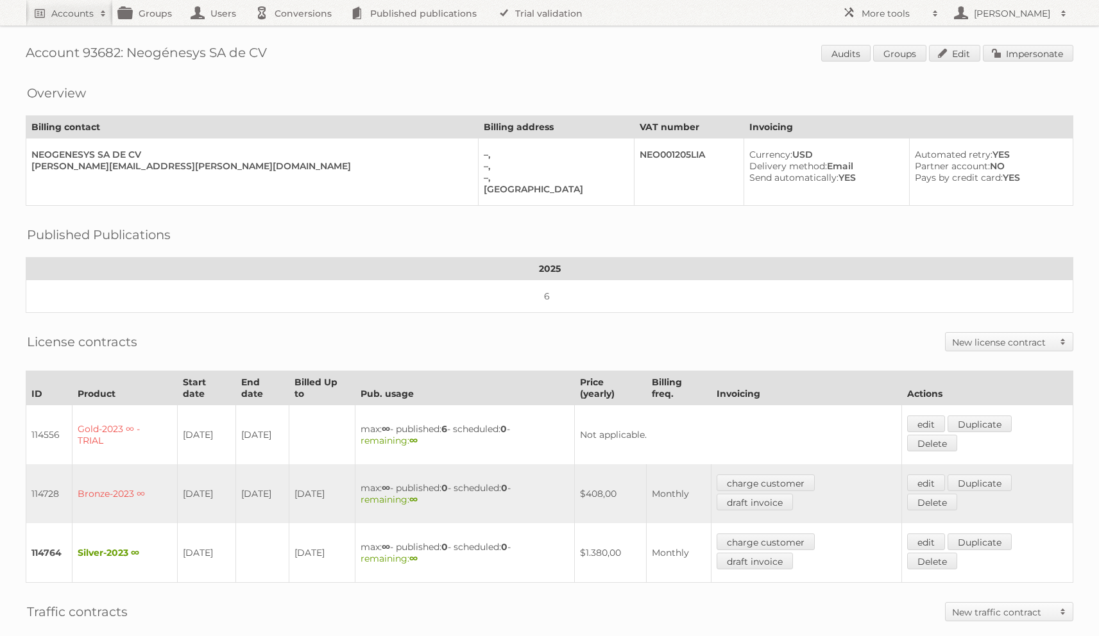
click at [955, 43] on div "Account 93682: Neogénesys SA de CV Audits Groups Edit Impersonate Overview Bill…" at bounding box center [549, 425] width 1099 height 851
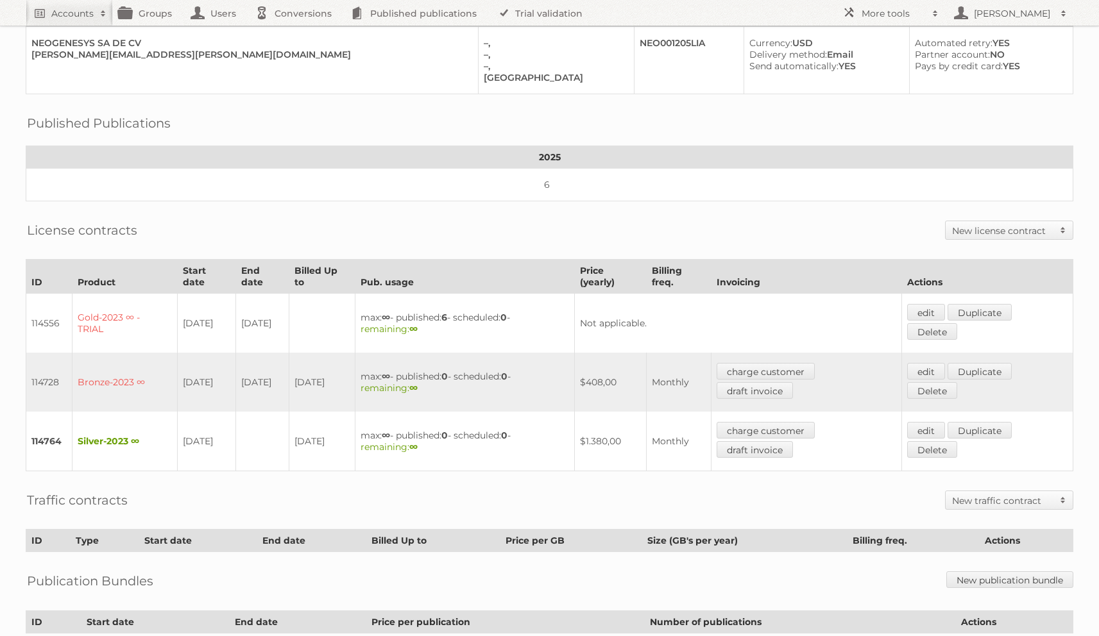
scroll to position [182, 0]
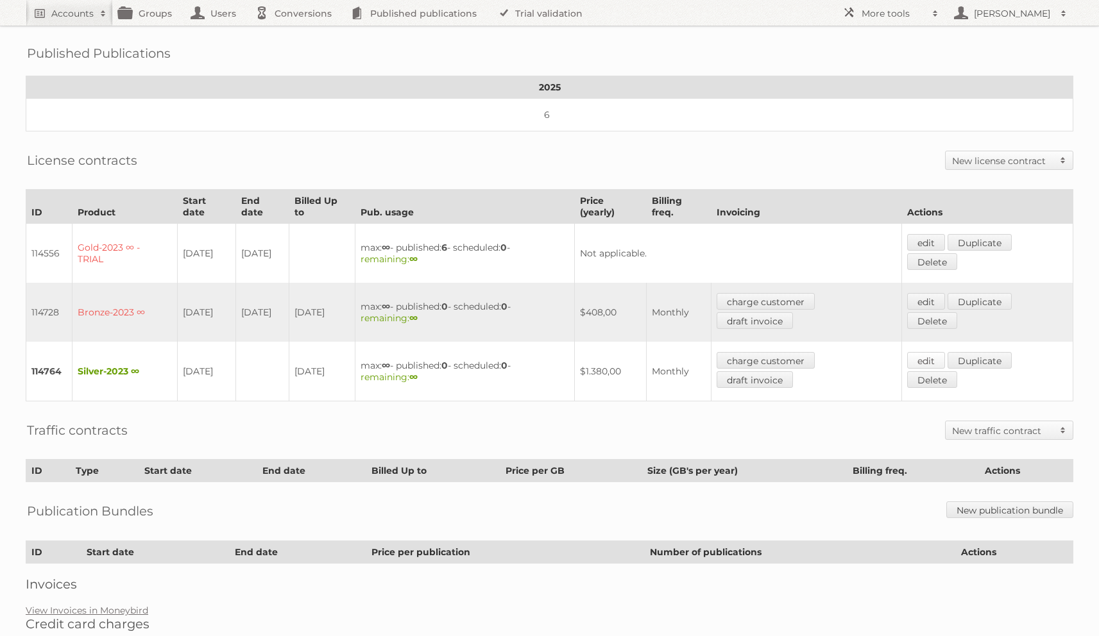
click at [919, 352] on link "edit" at bounding box center [926, 360] width 38 height 17
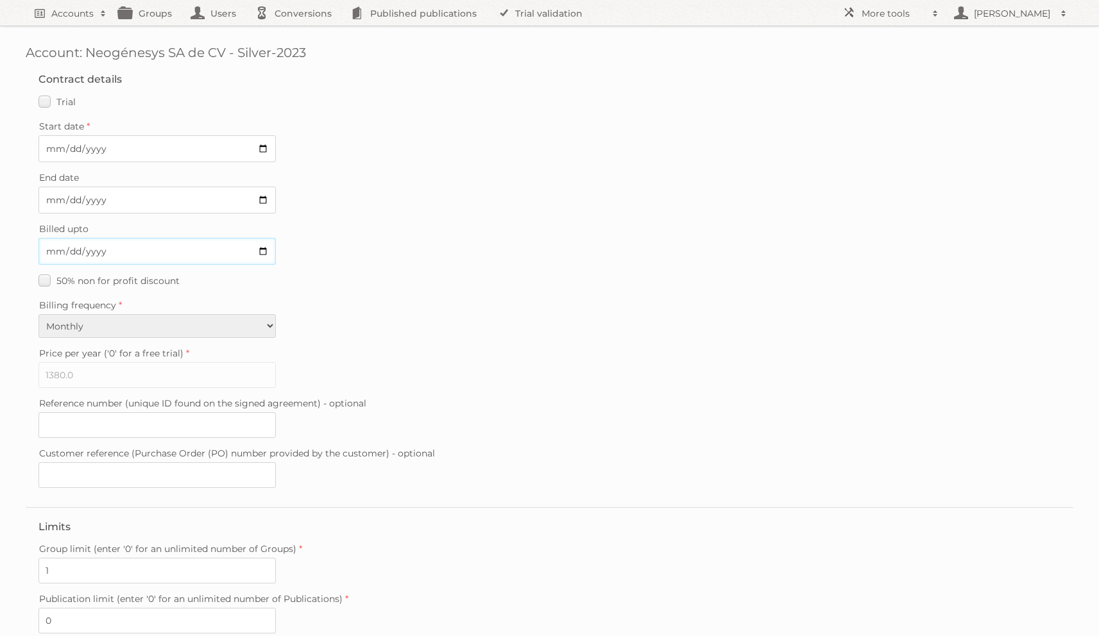
click at [42, 245] on input "[DATE]" at bounding box center [156, 251] width 237 height 27
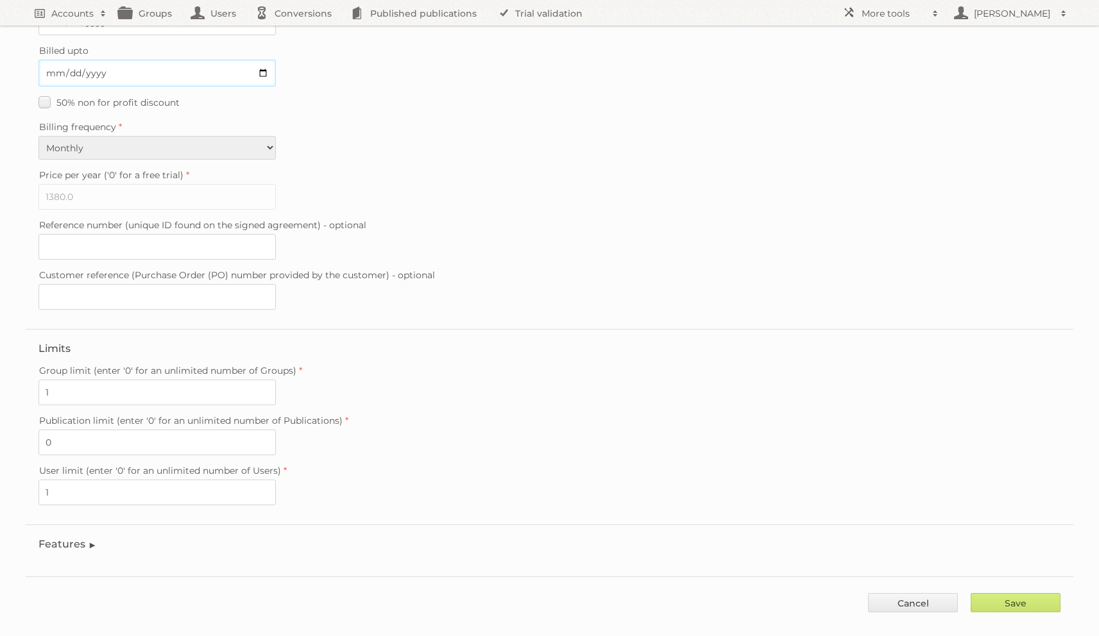
scroll to position [183, 0]
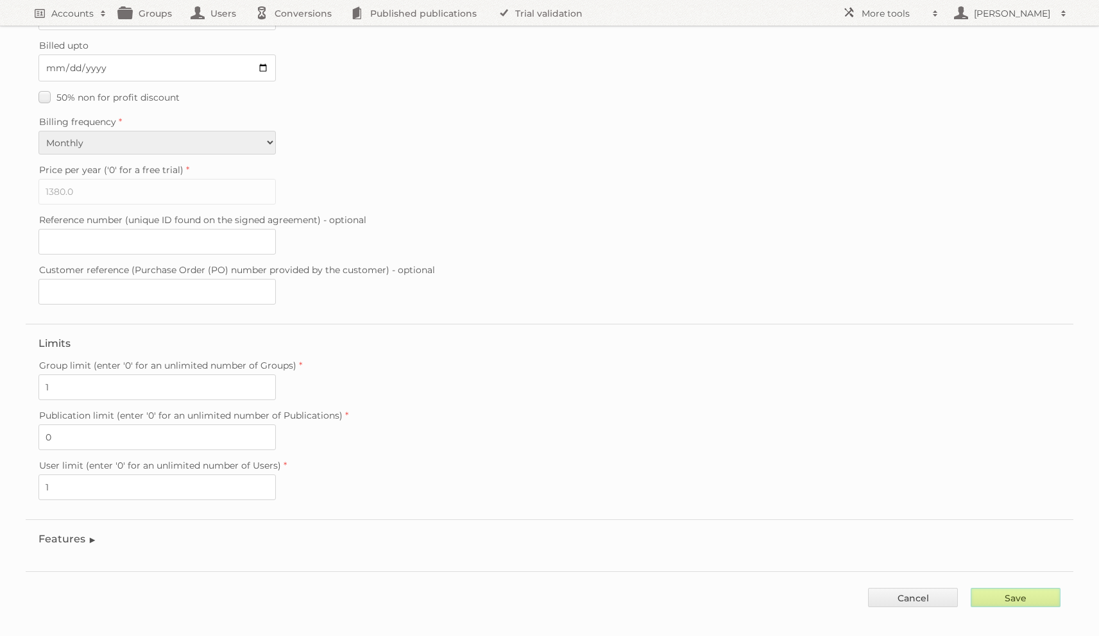
click at [996, 588] on input "Save" at bounding box center [1016, 597] width 90 height 19
type input "..."
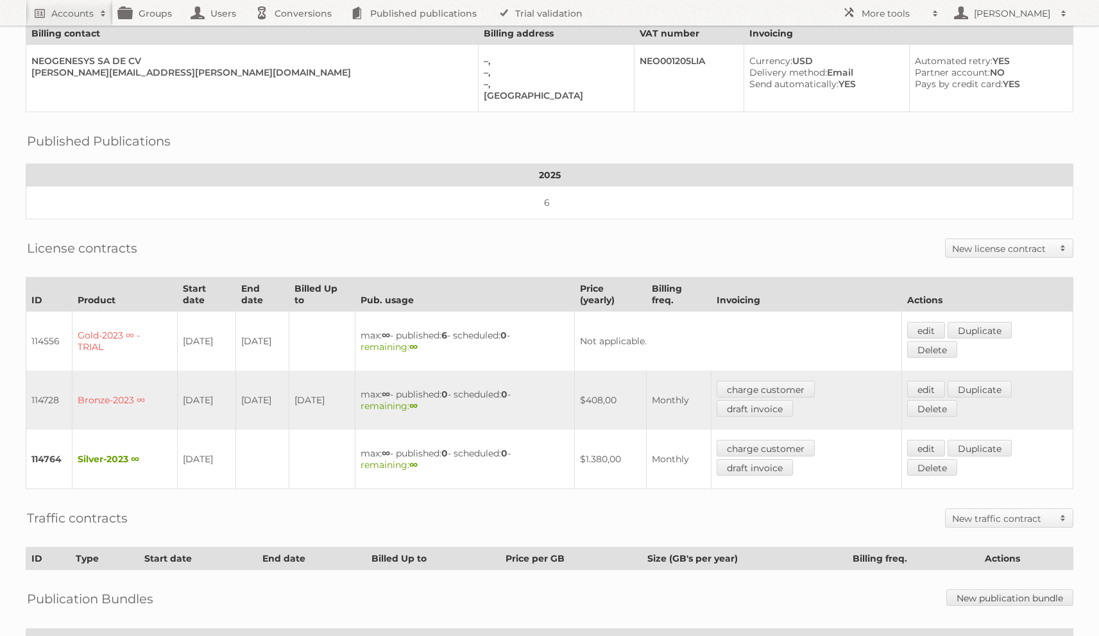
scroll to position [171, 0]
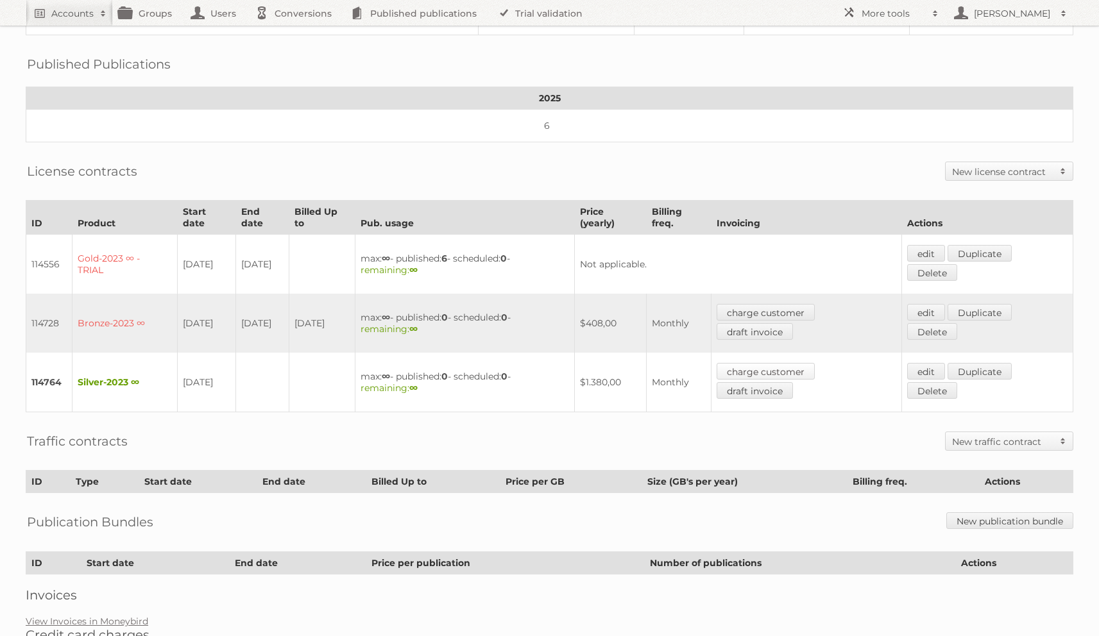
click at [763, 363] on link "charge customer" at bounding box center [766, 371] width 98 height 17
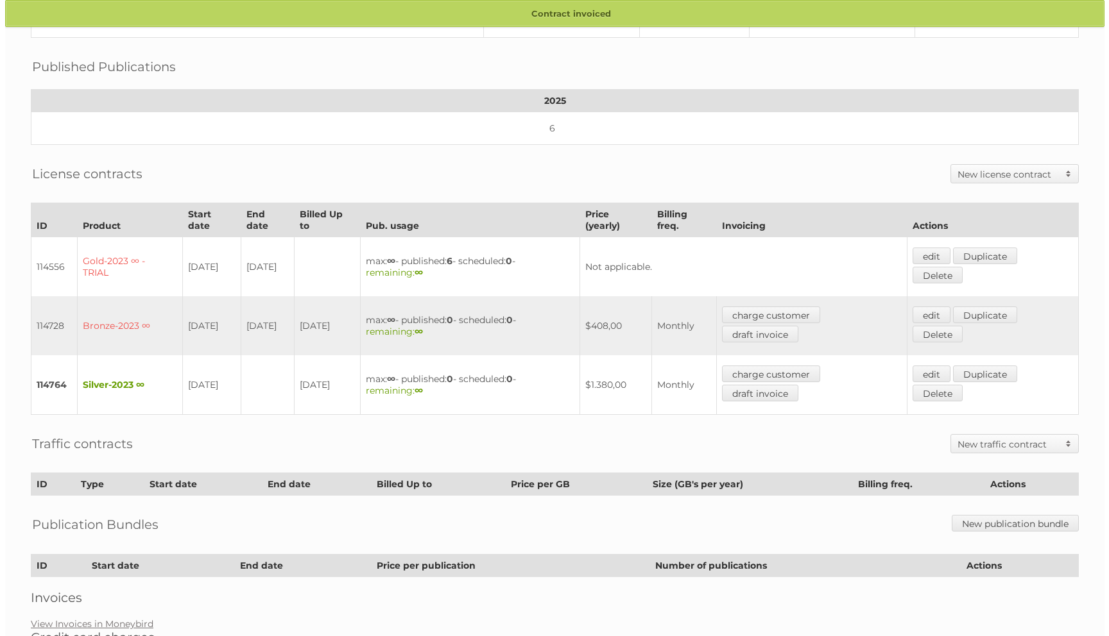
scroll to position [229, 0]
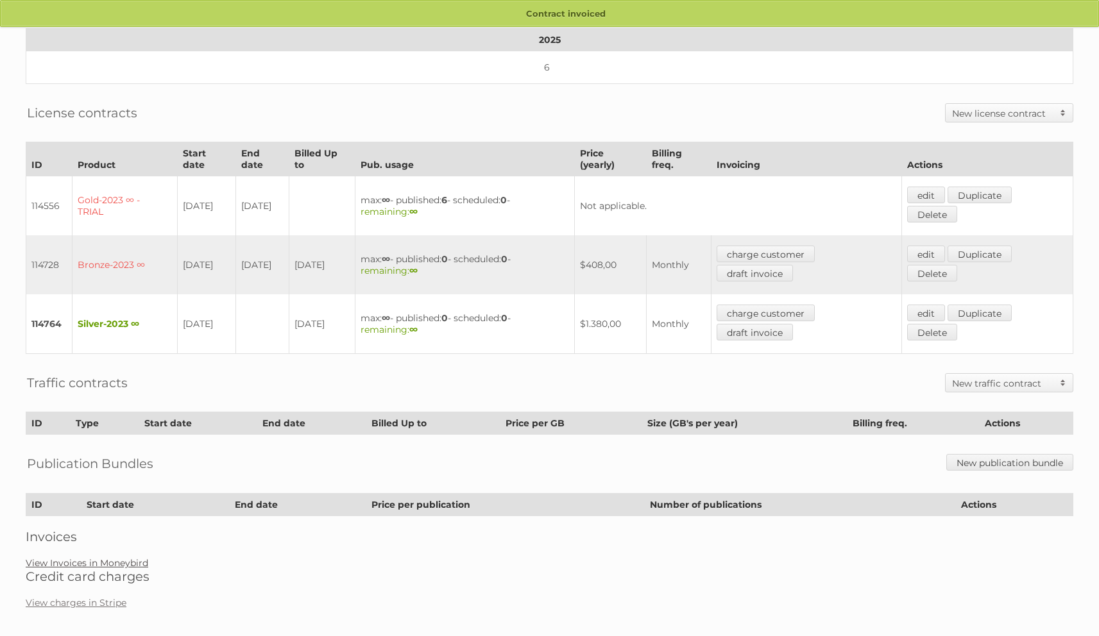
click at [96, 558] on link "View Invoices in Moneybird" at bounding box center [87, 564] width 123 height 12
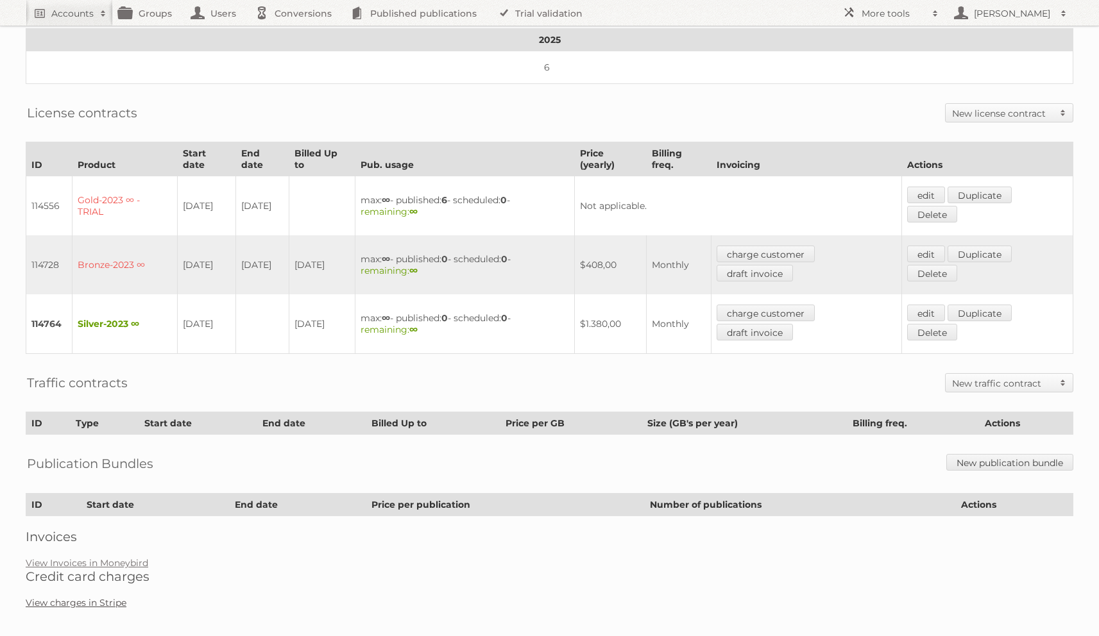
click at [94, 597] on link "View charges in Stripe" at bounding box center [76, 603] width 101 height 12
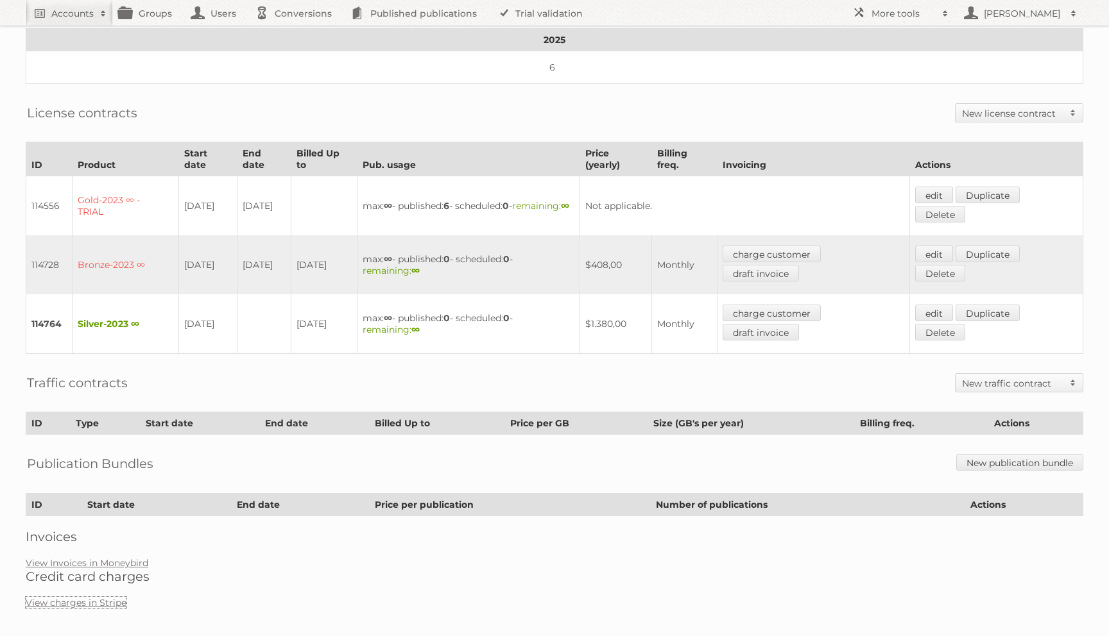
scroll to position [0, 0]
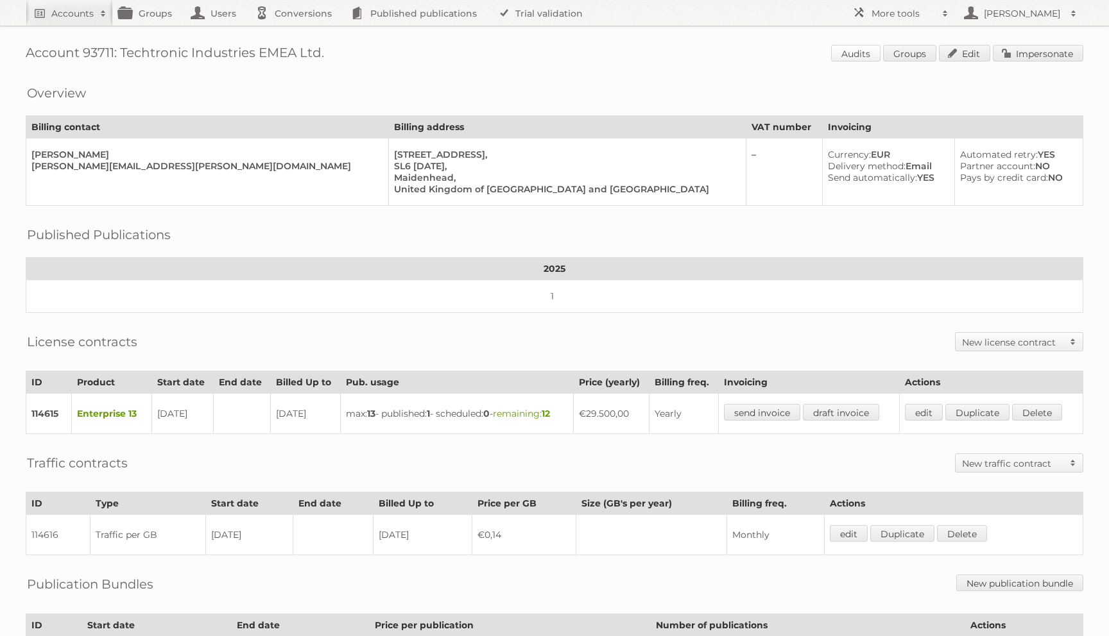
click at [862, 47] on link "Audits" at bounding box center [855, 53] width 49 height 17
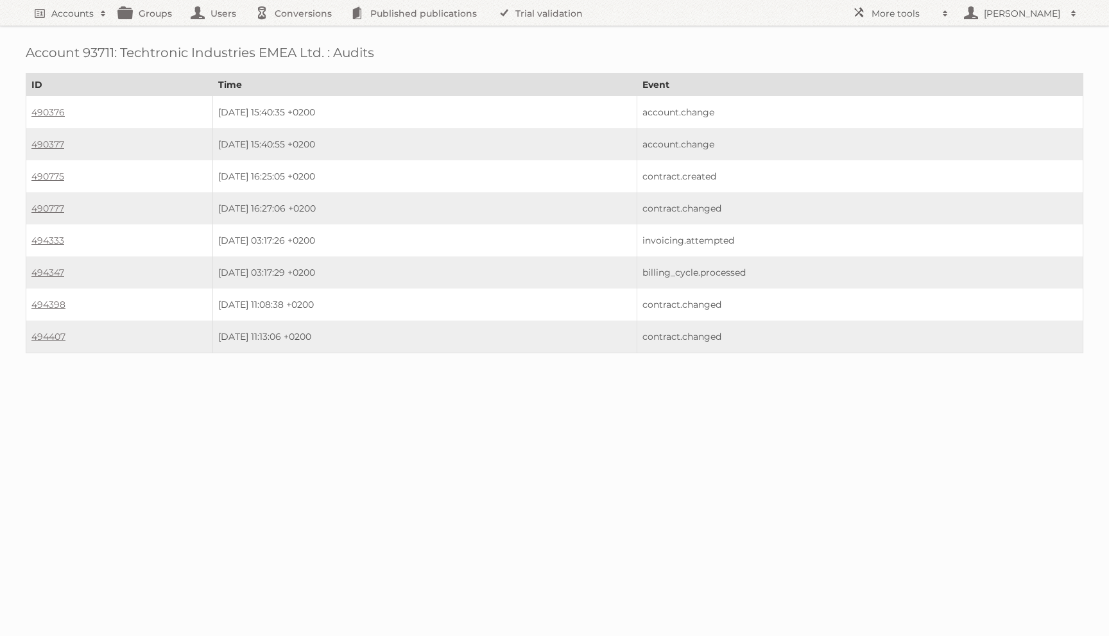
click at [30, 328] on td "494407" at bounding box center [119, 337] width 187 height 33
click at [44, 331] on link "494407" at bounding box center [48, 337] width 34 height 12
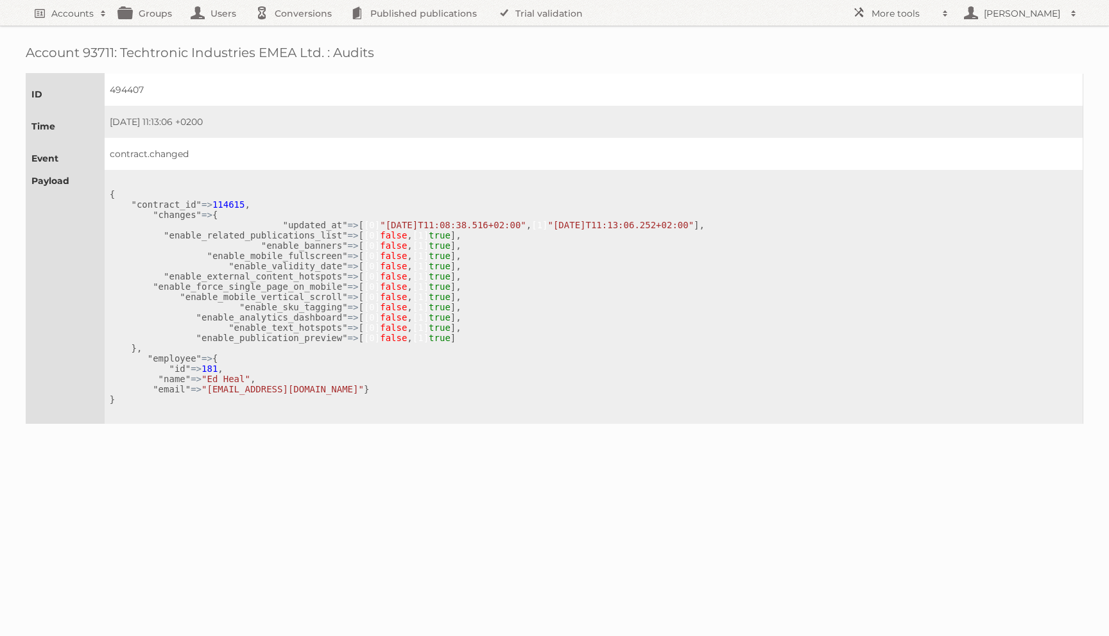
scroll to position [42, 0]
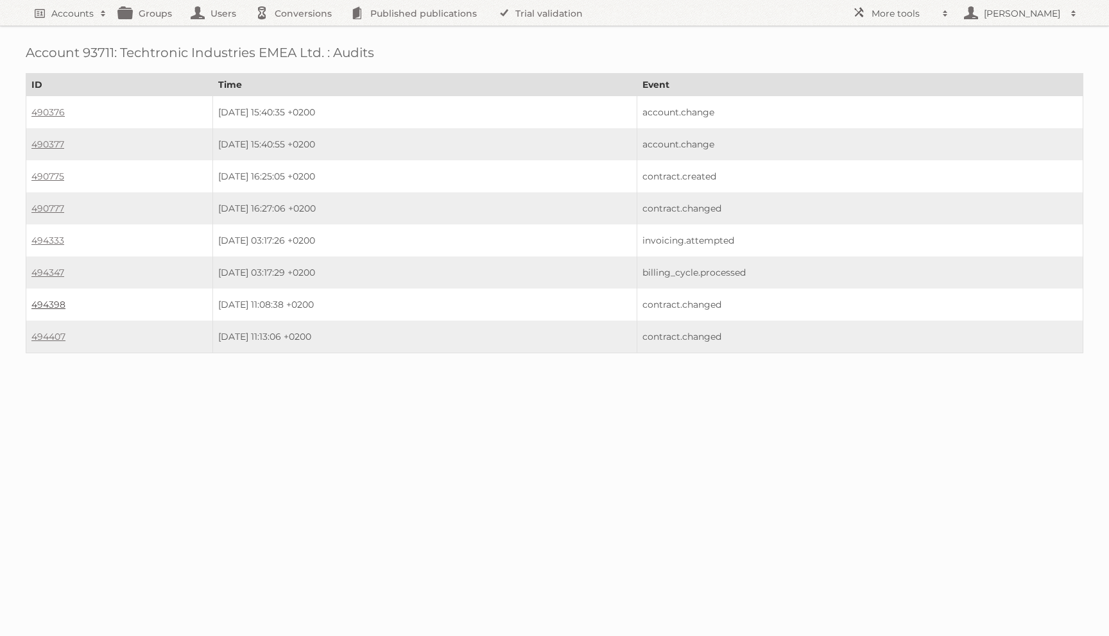
click at [46, 300] on link "494398" at bounding box center [48, 305] width 34 height 12
click at [42, 189] on td "490775" at bounding box center [119, 176] width 187 height 32
click at [42, 192] on td "490777" at bounding box center [119, 208] width 187 height 32
click at [42, 203] on link "490777" at bounding box center [47, 209] width 33 height 12
click at [45, 175] on link "490775" at bounding box center [47, 177] width 33 height 12
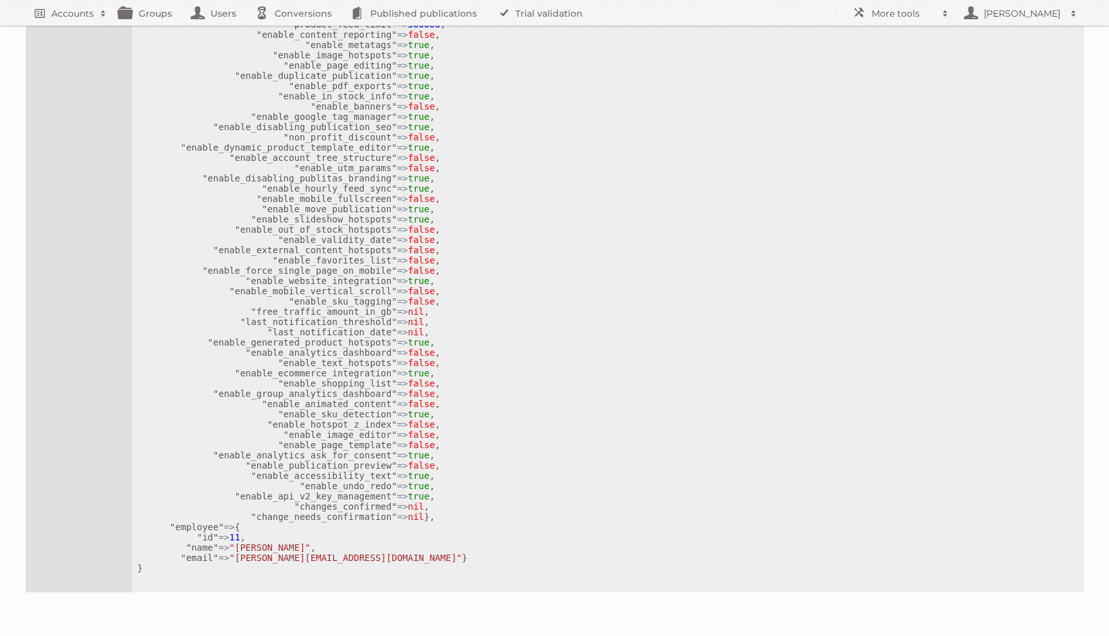
scroll to position [701, 0]
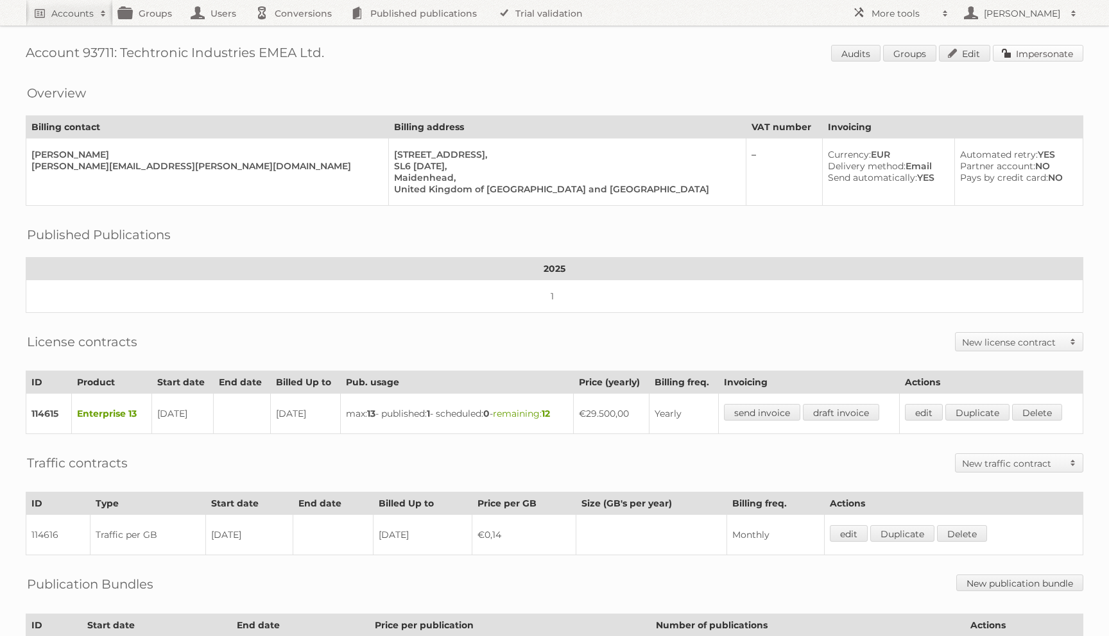
click at [1025, 56] on link "Impersonate" at bounding box center [1037, 53] width 90 height 17
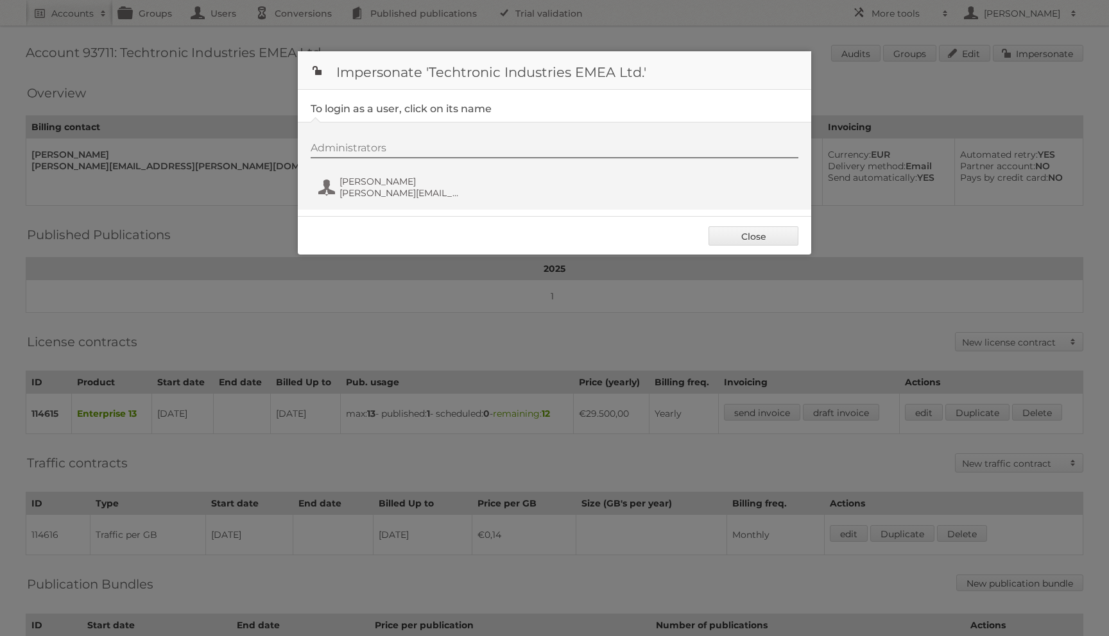
click at [388, 209] on fieldset "To login as a user, click on its name Administrators Caitlin Gordon caitlin.gor…" at bounding box center [554, 153] width 513 height 126
click at [388, 189] on span "[PERSON_NAME][EMAIL_ADDRESS][PERSON_NAME][DOMAIN_NAME]" at bounding box center [401, 193] width 124 height 12
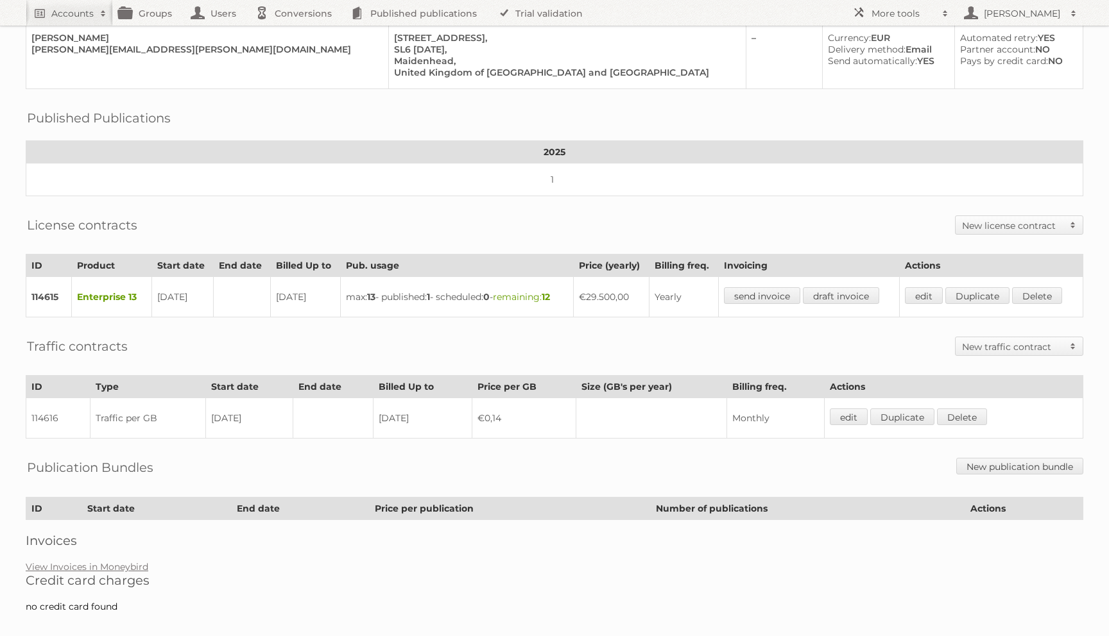
scroll to position [123, 0]
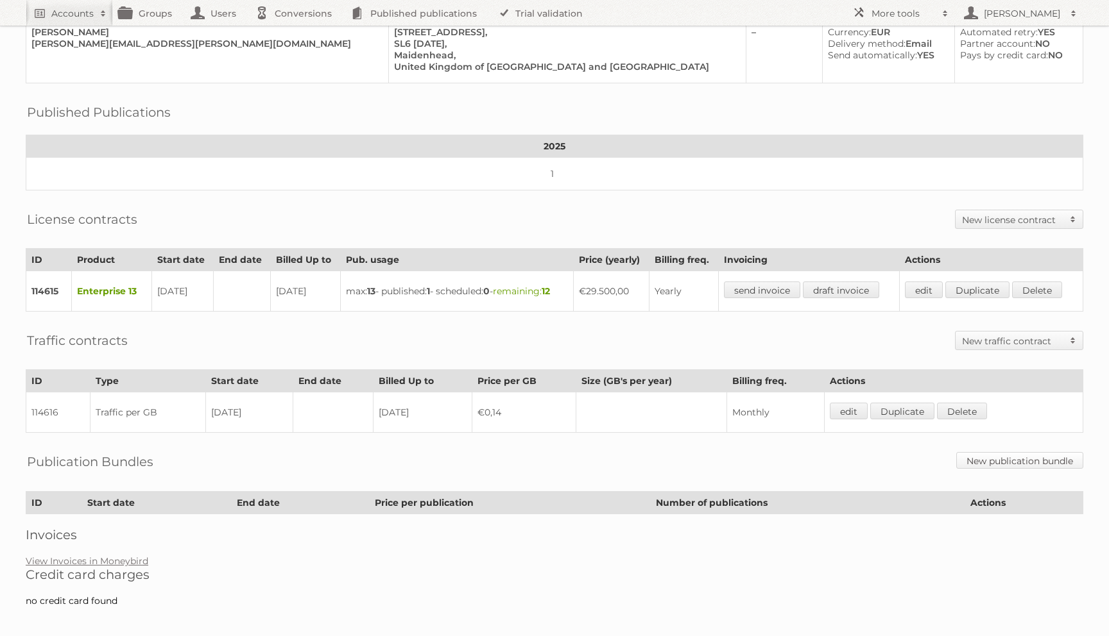
click at [1020, 452] on link "New publication bundle" at bounding box center [1019, 460] width 127 height 17
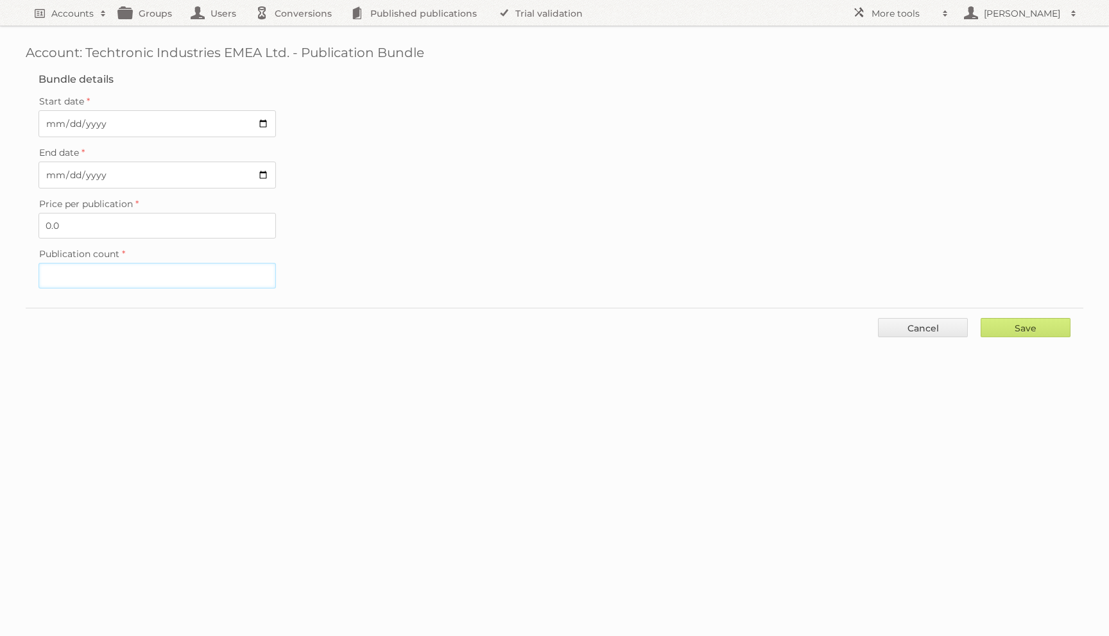
click at [69, 280] on input "Publication count" at bounding box center [156, 276] width 237 height 26
type input "1"
click at [1028, 326] on input "Save" at bounding box center [1025, 327] width 90 height 19
type input "..."
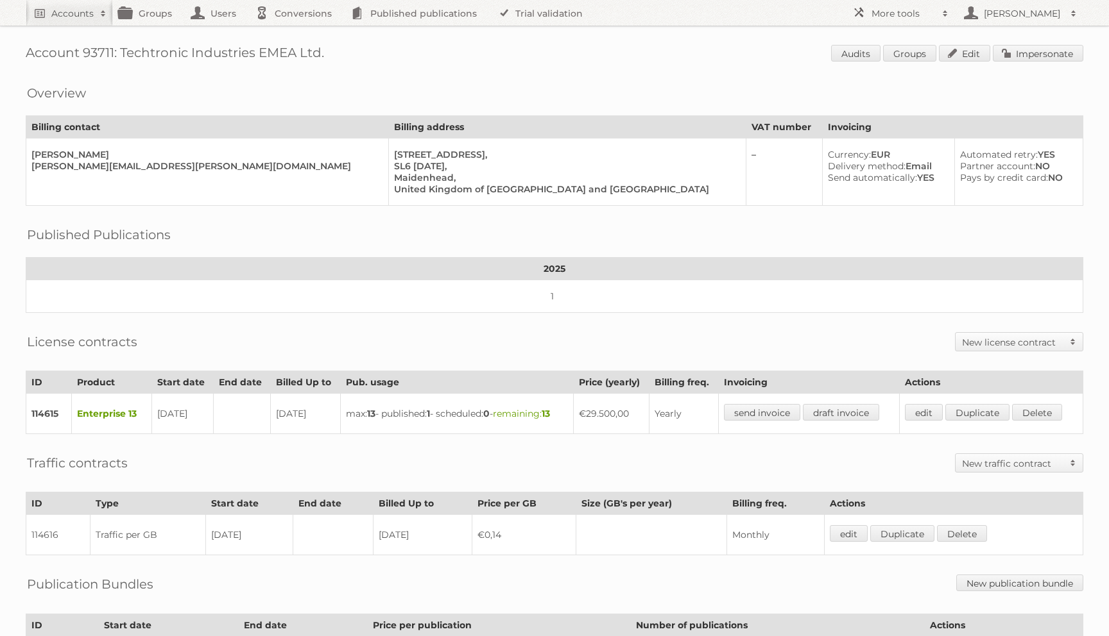
scroll to position [22, 0]
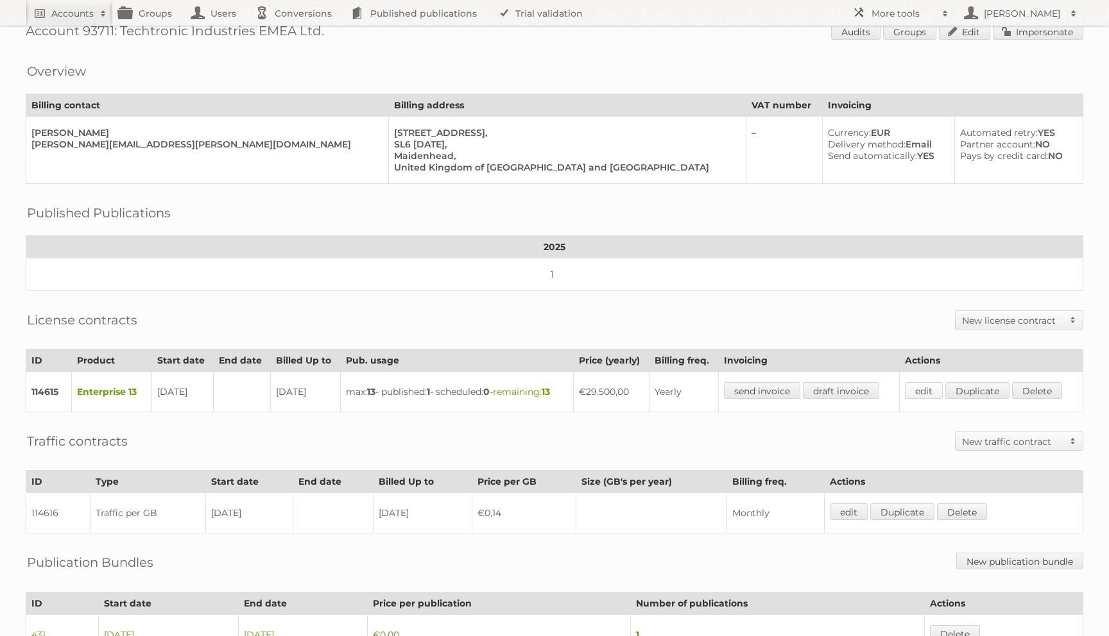
click at [917, 386] on link "edit" at bounding box center [924, 390] width 38 height 17
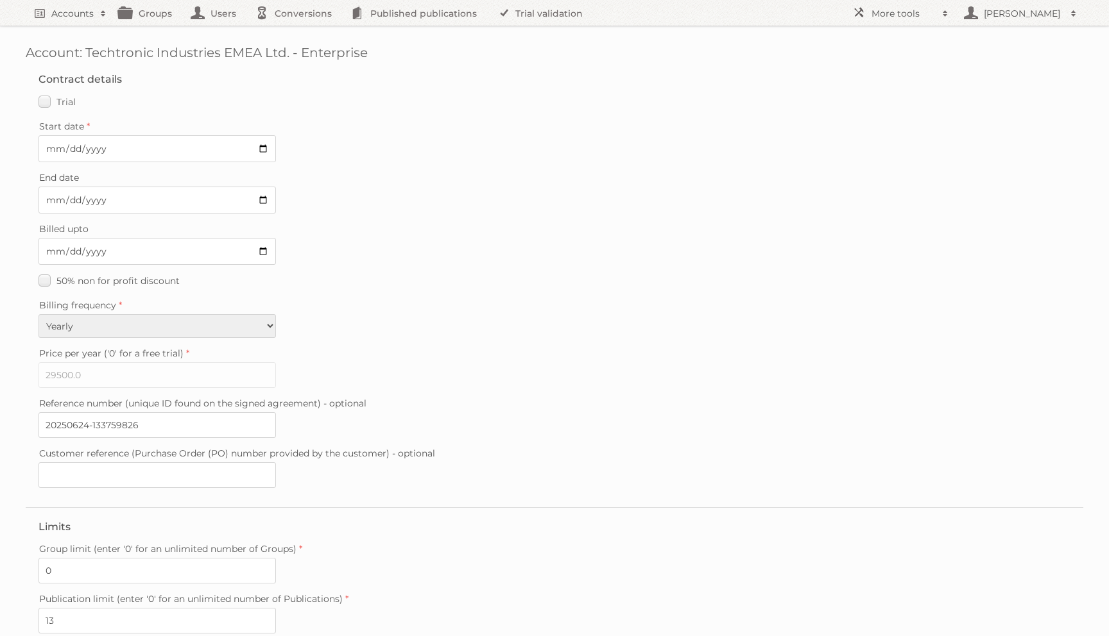
scroll to position [183, 0]
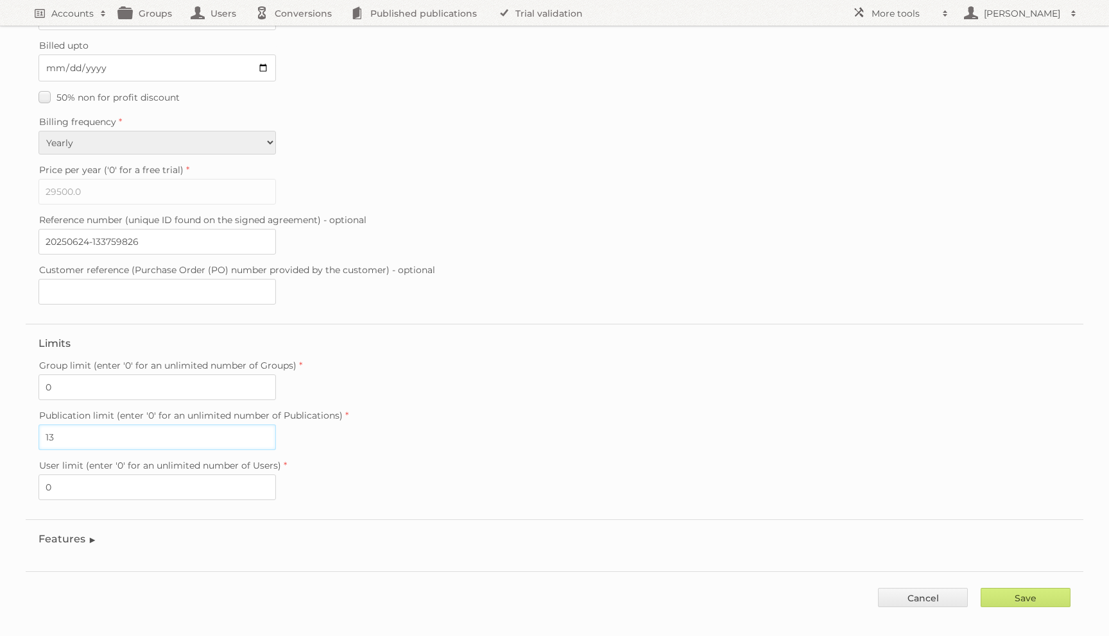
click at [83, 425] on input "13" at bounding box center [156, 438] width 237 height 26
type input "12"
click at [980, 588] on input "Save" at bounding box center [1025, 597] width 90 height 19
type input "..."
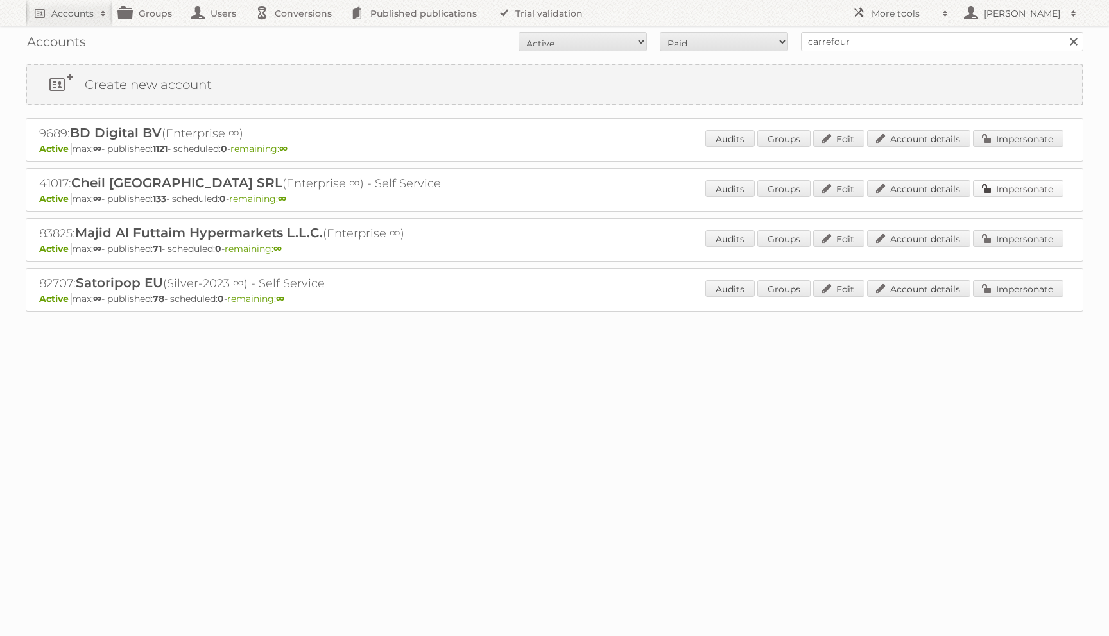
click at [1005, 183] on link "Impersonate" at bounding box center [1018, 188] width 90 height 17
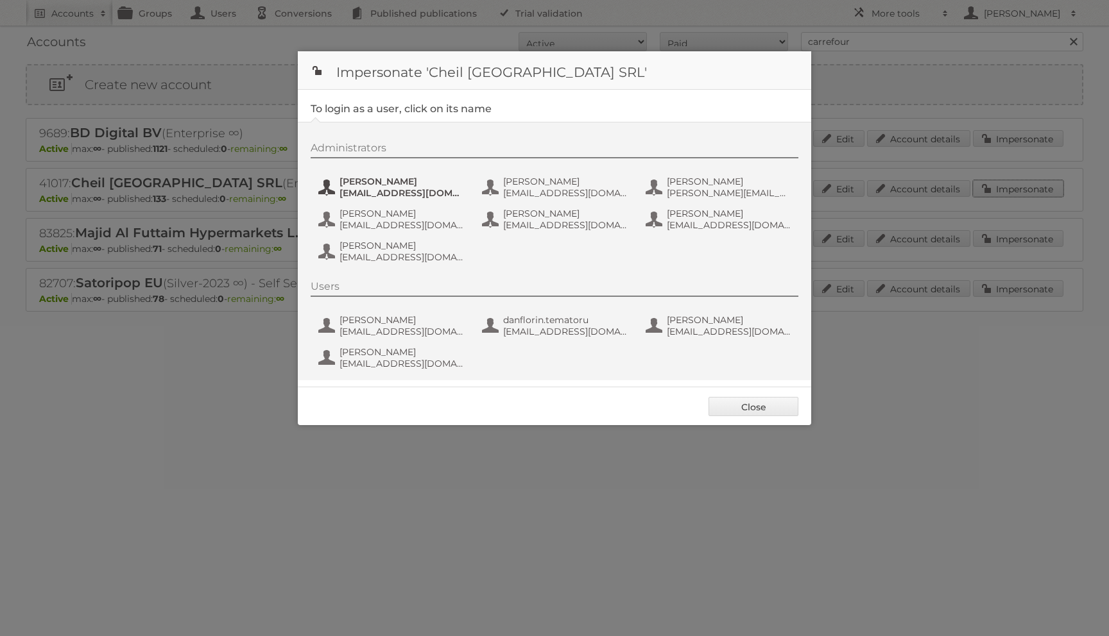
click at [363, 178] on span "[PERSON_NAME]" at bounding box center [401, 182] width 124 height 12
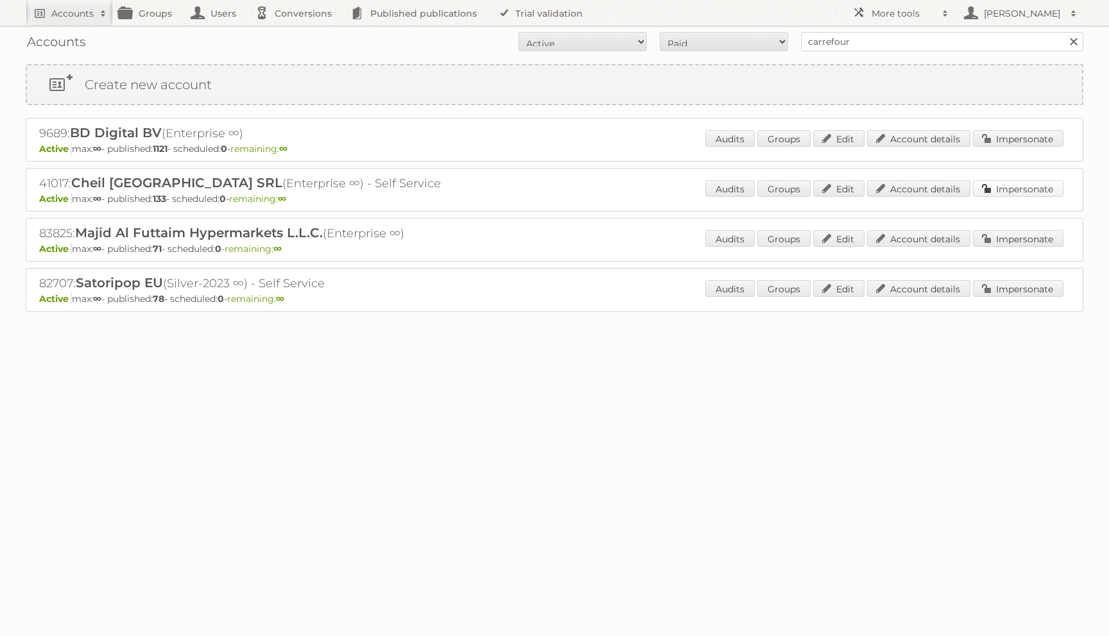
click at [1017, 189] on link "Impersonate" at bounding box center [1018, 188] width 90 height 17
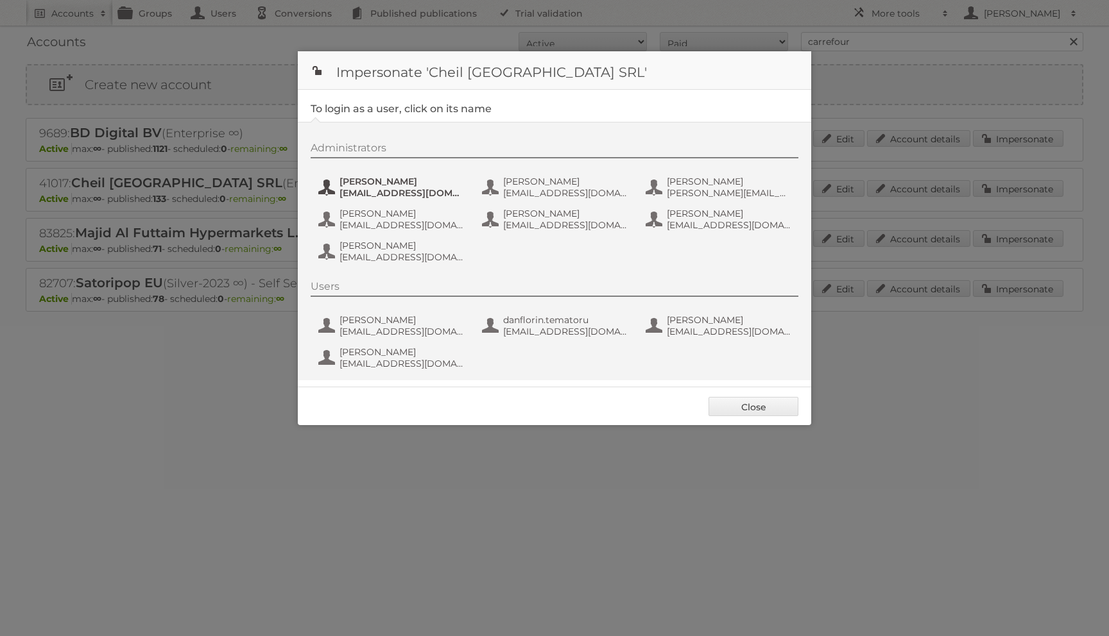
click at [373, 187] on span "[EMAIL_ADDRESS][DOMAIN_NAME]" at bounding box center [401, 193] width 124 height 12
